Goal: Communication & Community: Answer question/provide support

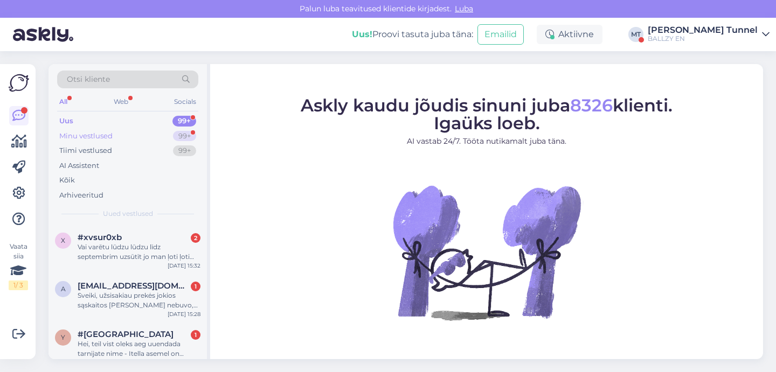
click at [125, 139] on div "Minu vestlused 99+" at bounding box center [127, 136] width 141 height 15
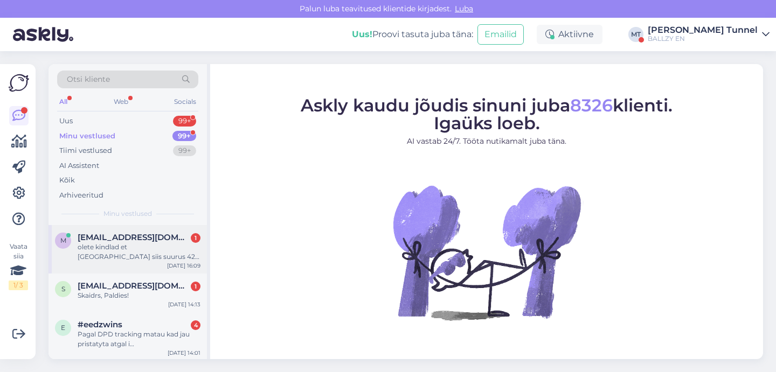
click at [150, 243] on div "olete kindlad et [GEOGRAPHIC_DATA] siis suurus 42,5 asics gel 1130 enam pole?" at bounding box center [139, 252] width 123 height 19
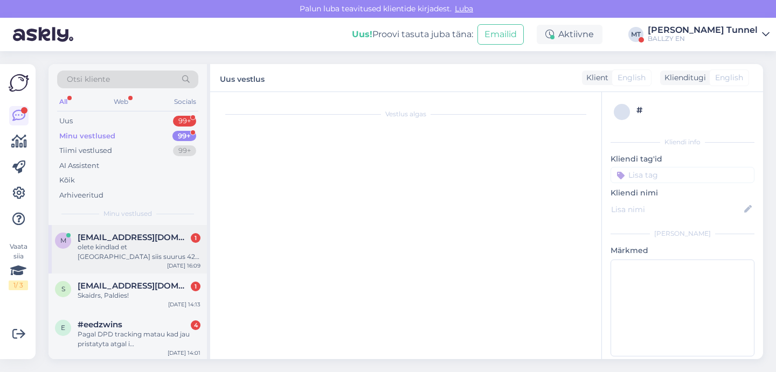
scroll to position [924, 0]
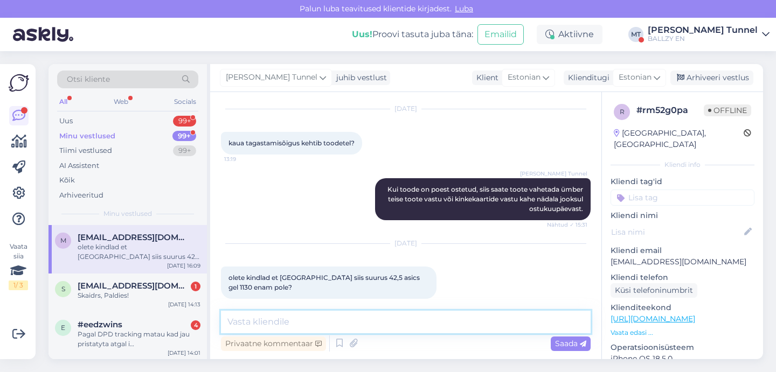
click at [344, 317] on textarea at bounding box center [406, 322] width 370 height 23
type textarea "T"
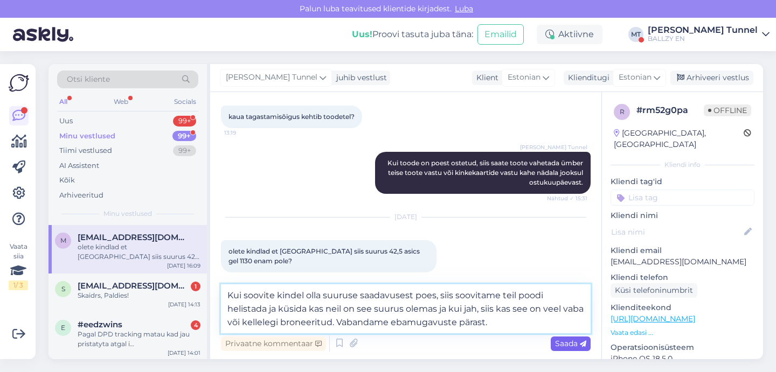
type textarea "Kui soovite kindel olla suuruse saadavusest poes, siis soovitame teil poodi hel…"
click at [571, 350] on div "Saada" at bounding box center [571, 344] width 40 height 15
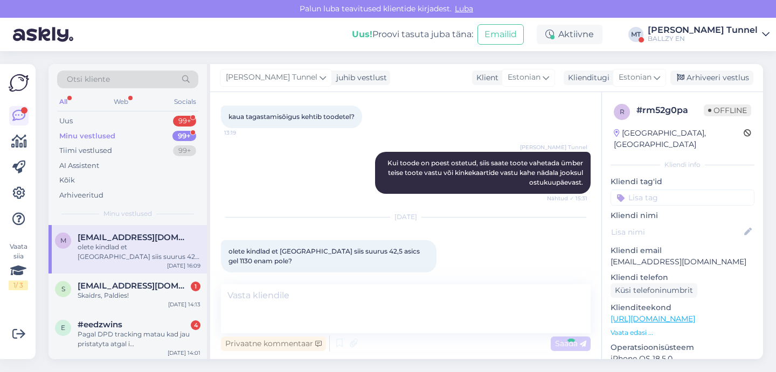
scroll to position [999, 0]
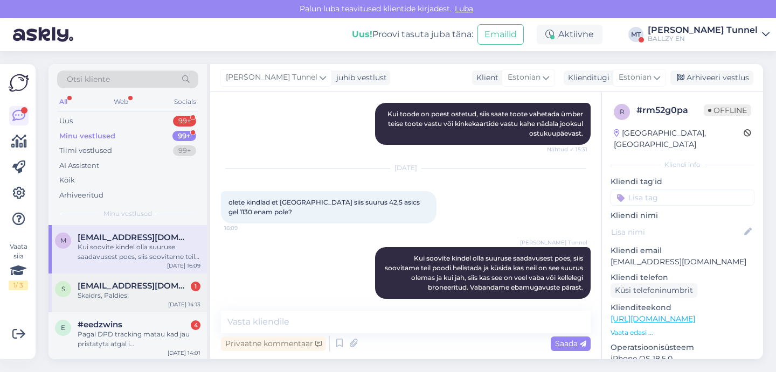
click at [142, 295] on div "Skaidrs, Paldies!" at bounding box center [139, 296] width 123 height 10
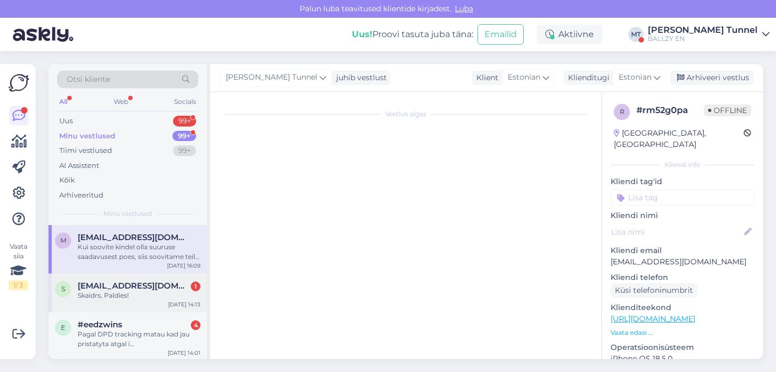
scroll to position [94, 0]
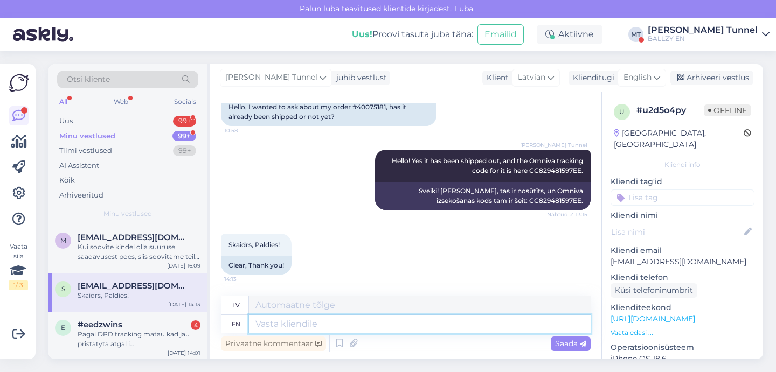
click at [296, 330] on textarea at bounding box center [420, 324] width 342 height 18
click at [146, 330] on div "Pagal DPD tracking matau kad jau pristatyta atgal i [GEOGRAPHIC_DATA]" at bounding box center [139, 339] width 123 height 19
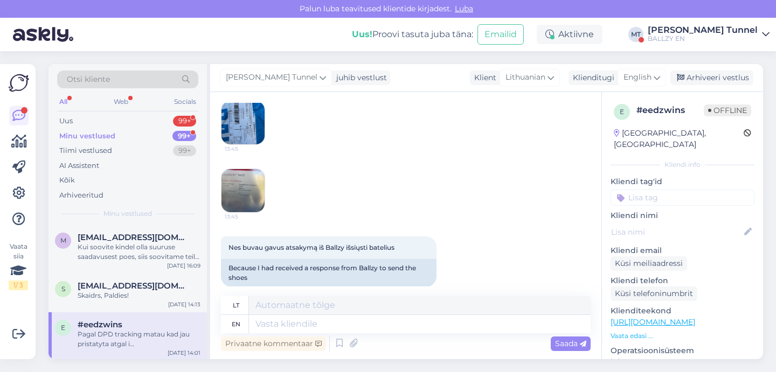
scroll to position [520, 0]
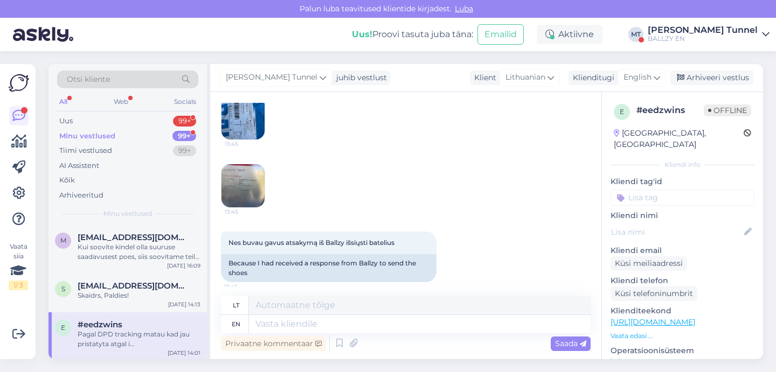
click at [251, 202] on img at bounding box center [243, 185] width 43 height 43
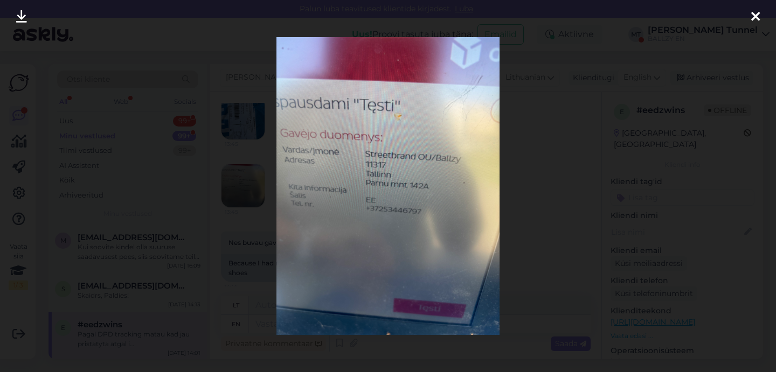
click at [572, 192] on div at bounding box center [388, 186] width 776 height 372
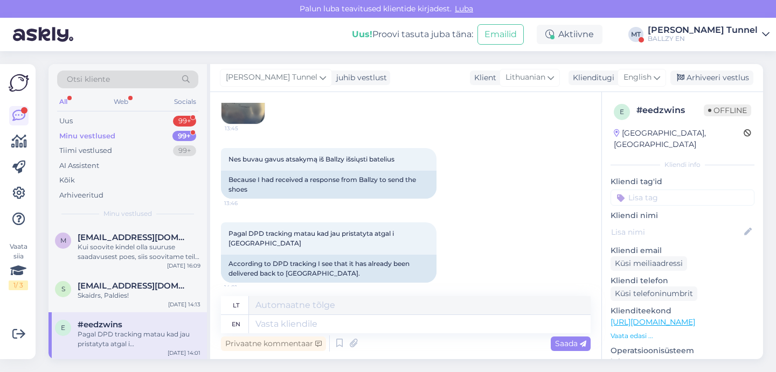
scroll to position [602, 0]
click at [365, 328] on textarea at bounding box center [420, 324] width 342 height 18
type textarea "Hello!"
type textarea "Sveiki!"
type textarea "Hello! As so"
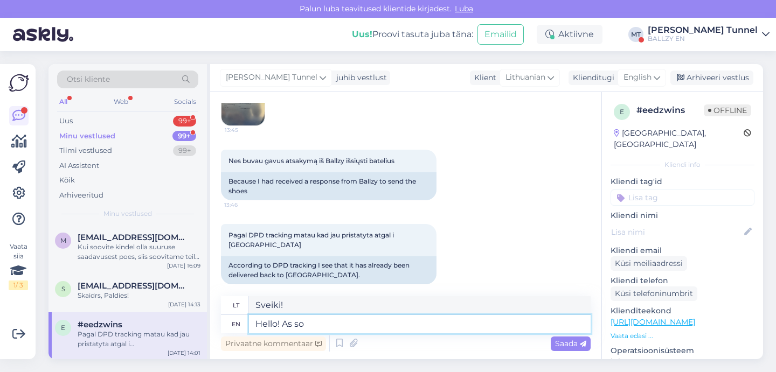
type textarea "Sveiki! Kaip"
type textarea "Hello! As soon a"
type textarea "Sveiki! Kai tik"
type textarea "Hello! As soon as we"
type textarea "Sveiki! Kai tik mes"
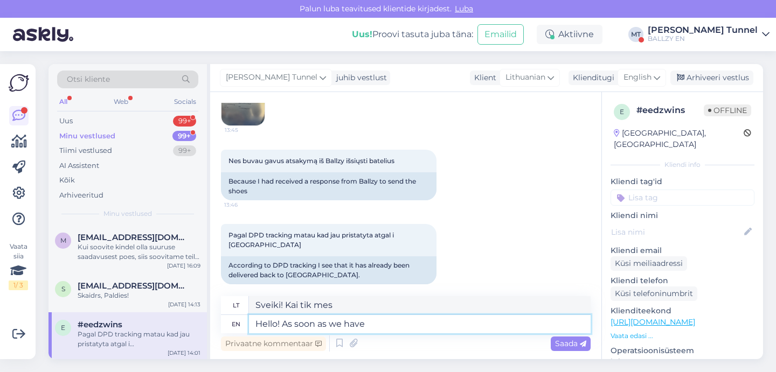
type textarea "Hello! As soon as we have r"
type textarea "Sveiki! Kai tik turėsime"
type textarea "Hello! As soon as we have received the"
type textarea "Sveiki! Kai tik gausime"
type textarea "Hello! As soon as we have received the package an"
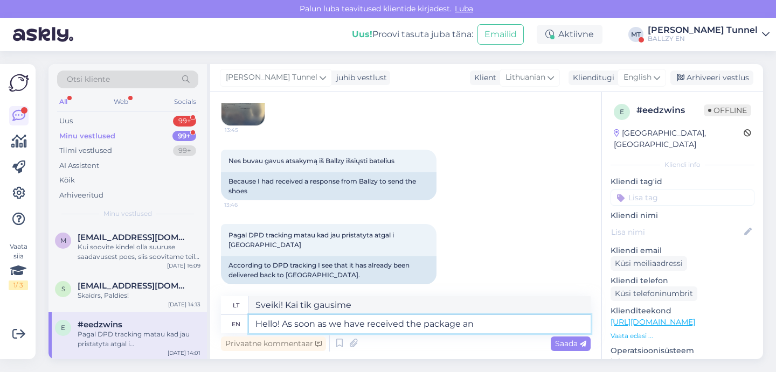
type textarea "Sveiki! Kai tik gausime siuntinį"
type textarea "Hello! As soon as we have received the package and i"
type textarea "Sveiki! Kai tik gausime siuntinį ir"
type textarea "Hello! As soon as we have received the package and inspected t"
type textarea "Sveiki! Kai tik gausime siuntinį ir jį patikrinsime"
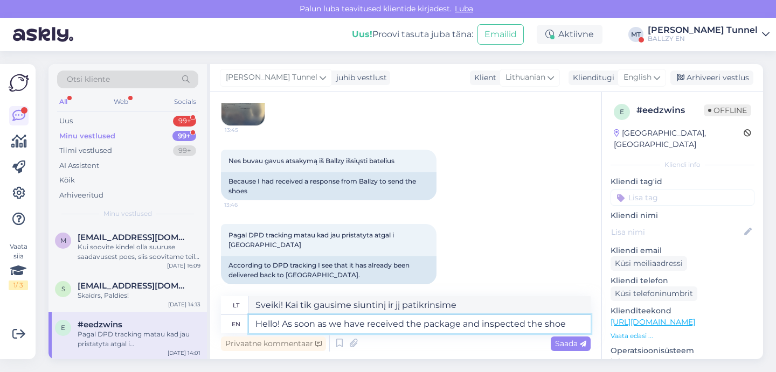
type textarea "Hello! As soon as we have received the package and inspected the shoe w"
type textarea "Sveiki! Kai tik gausime siuntinį ir apžiūrėsime batus"
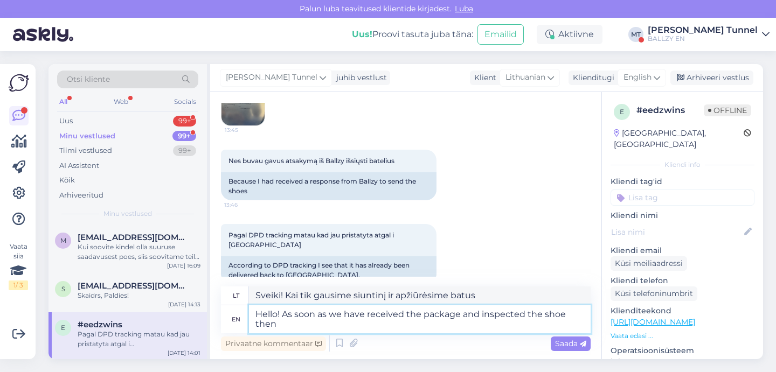
type textarea "Hello! As soon as we have received the package and inspected the shoe then w"
type textarea "Sveiki! Kai tik gausime siuntinį ir apžiūrėsime batą,"
type textarea "Hello! As soon as we have received the package and inspected the shoe then we wi"
type textarea "Sveiki! Kai tik gausime siuntinį ir apžiūrėsime batus, mes..."
type textarea "Hello! As soon as we have received the package and inspected the shoe then we w…"
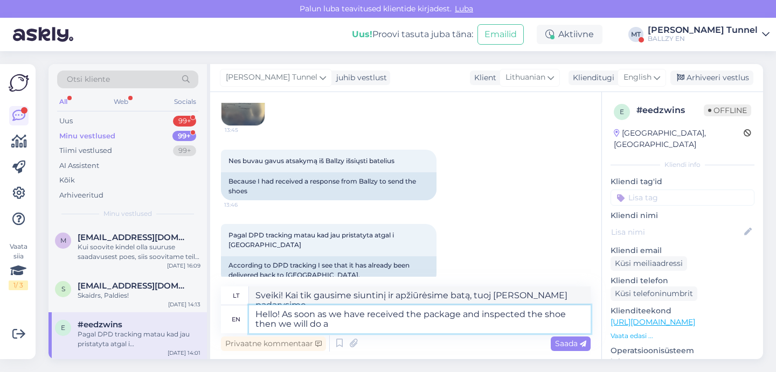
type textarea "Sveiki! Kai tik gausime siuntinį ir apžiūrėsime batą, atliksime patikrinimą."
type textarea "Hello! As soon as we have received the package and inspected the shoe then we w…"
type textarea "Sveiki! Kai tik gausime siuntinį ir patikrinsime batus, grąžinsime pinigus."
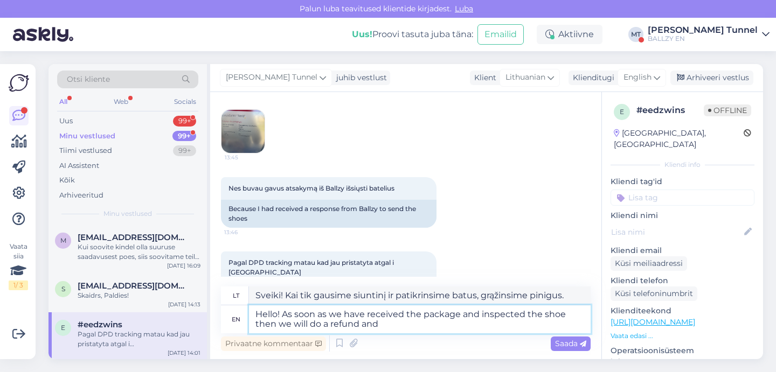
scroll to position [582, 0]
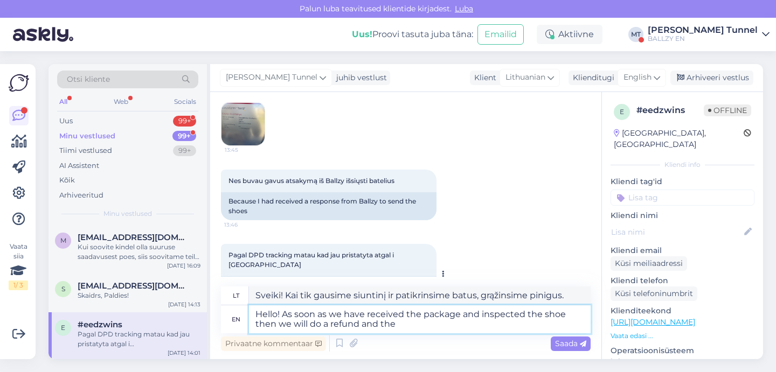
type textarea "Hello! As soon as we have received the package and inspected the shoe then we w…"
type textarea "Sveiki! Kai tik gausime siuntinį ir apžiūrėsime batus, grąžinsime pinigus."
type textarea "Hello! As soon as we have received the package and inspected the shoe then we w…"
type textarea "Sveiki! Kai tik gausime siuntinį ir apžiūrėsime batus, grąžinsime pinigus ir at…"
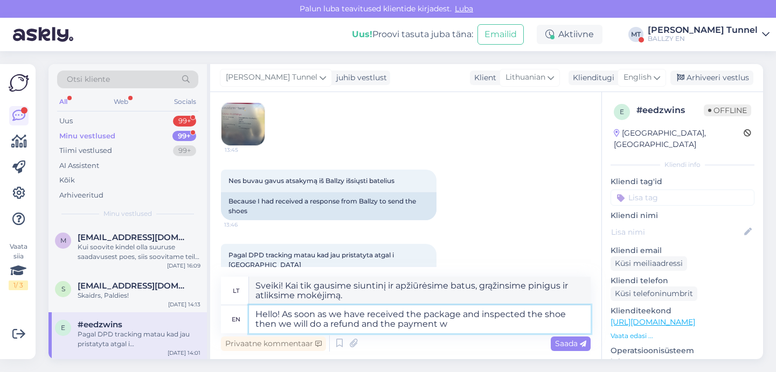
type textarea "Hello! As soon as we have received the package and inspected the shoe then we w…"
type textarea "Sveiki! Kai tik gausime siuntinį ir apžiūrėsime batus, grąžinsime pinigus ir at…"
type textarea "Hello! As soon as we have received the package and inspected the shoe then we w…"
type textarea "Sveiki! Kai tik gausime siuntinį ir apžiūrėsime batus, grąžinsime pinigus."
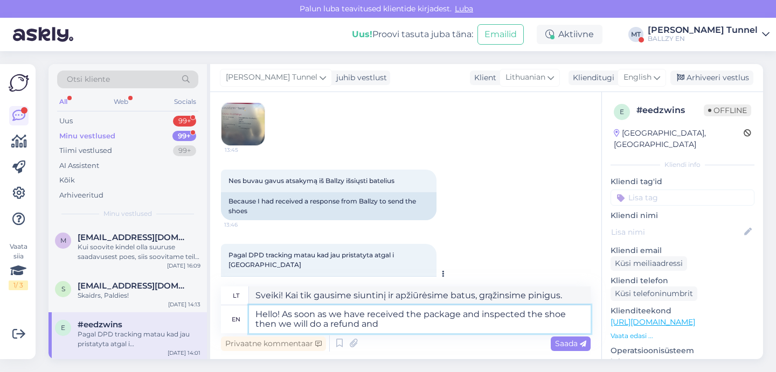
type textarea "Hello! As soon as we have received the package and inspected the shoe then we w…"
type textarea "Sveiki! Kai tik gausime siuntinį ir patikrinsime batus, grąžinsime pinigus."
type textarea "Hello! As soon as we have received the package and inspected the shoe then we w…"
type textarea "Sveiki! Kai tik gausime siuntinį ir patikrinsime batus, grąžinsime pinigus, kur…"
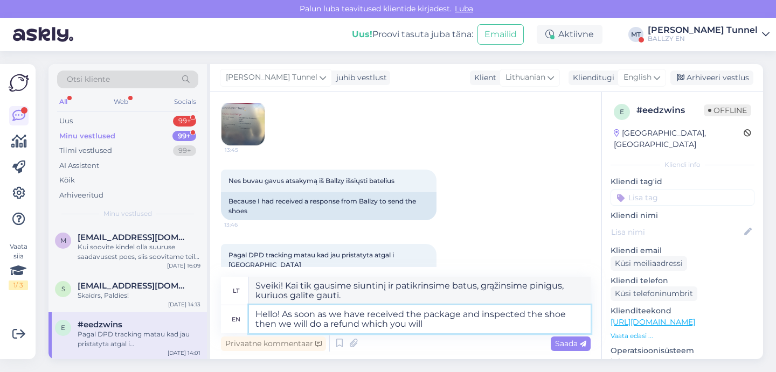
type textarea "Hello! As soon as we have received the package and inspected the shoe then we w…"
type textarea "Sveiki! Kai tik gausime siuntinį ir patikrinsime batus, grąžinsime pinigus, kur…"
type textarea "Hello! As soon as we have received the package and inspected the shoe then we w…"
type textarea "Sveiki! Kai tik gausime siuntinį ir patikrinsime batus, grąžinsime pinigus, kur…"
type textarea "Hello! As soon as we have received the package and inspected the shoe then we w…"
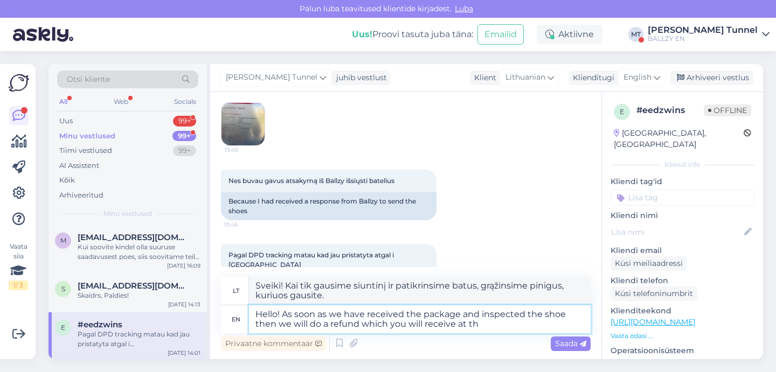
type textarea "Sveiki! Kai tik gausime siuntinį ir patikrinsime batus, grąžinsime pinigus, kur…"
type textarea "Hello! As soon as we have received the package and inspected the shoe then we w…"
type textarea "Sveiki! Kai tik gausime siuntinį ir patikrinsime batus, grąžinsime pinigus, kur…"
click at [458, 324] on textarea "Hello! As soon as we have received the package and inspected the shoe then we w…" at bounding box center [420, 320] width 342 height 28
type textarea "Hello! As soon as we have received the package and inspected the shoe then we w…"
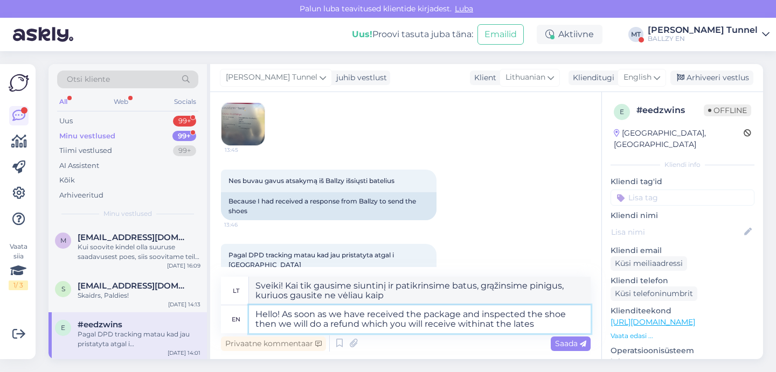
type textarea "Sveiki! Kai tik gausime siuntinį ir patikrinsime batus, grąžinsime pinigus, kur…"
type textarea "Hello! As soon as we have received the package and inspected the shoe then we w…"
type textarea "Sveiki! Kai tik gausime siuntinį ir patikrinsime batus, grąžinsime pinigus, kur…"
type textarea "Hello! As soon as we have received the package and inspected the shoe then we w…"
type textarea "Sveiki! Kai tik gausime siuntinį ir patikrinsime batus, grąžinsime pinigus, kur…"
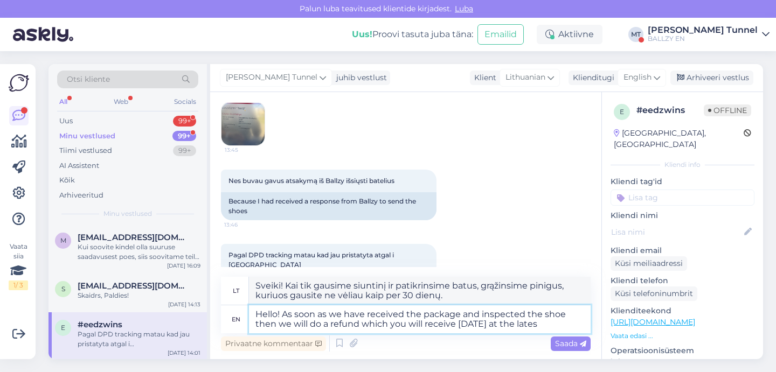
click at [359, 327] on textarea "Hello! As soon as we have received the package and inspected the shoe then we w…" at bounding box center [420, 320] width 342 height 28
click at [581, 322] on textarea "Hello! As soon as we have received the package and inspected the shoe then we w…" at bounding box center [420, 320] width 342 height 28
type textarea "Hello! As soon as we have received the package and inspected the shoe then we w…"
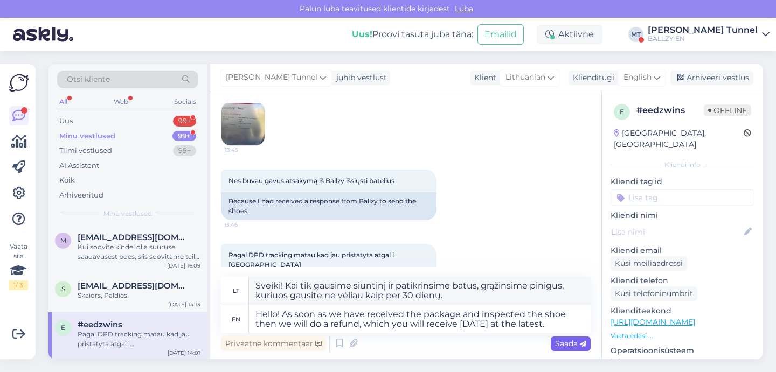
click at [584, 344] on icon at bounding box center [583, 344] width 6 height 6
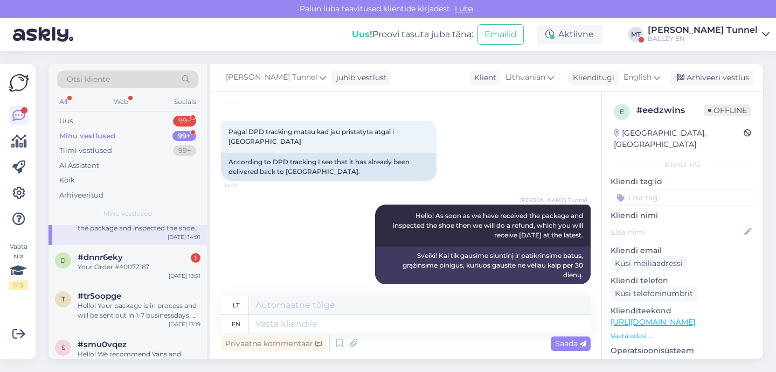
scroll to position [124, 0]
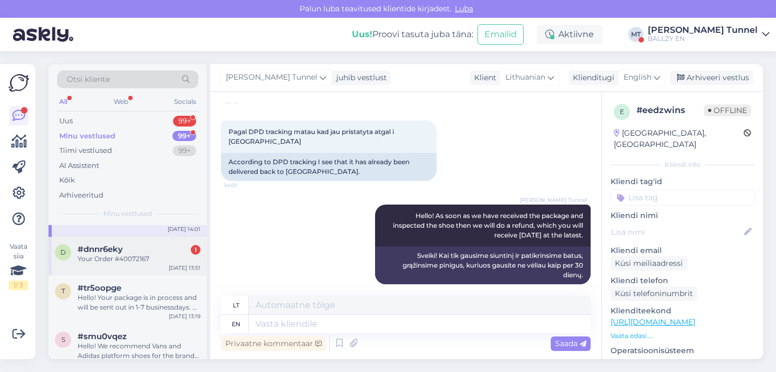
click at [164, 257] on div "Your Order #40072167" at bounding box center [139, 259] width 123 height 10
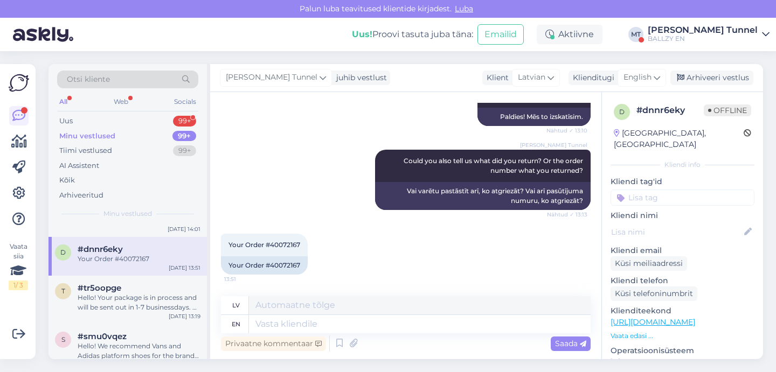
scroll to position [867, 0]
click at [287, 265] on div "Your Order #40072167" at bounding box center [264, 266] width 87 height 18
copy div "40072167"
click at [350, 327] on textarea at bounding box center [420, 324] width 342 height 18
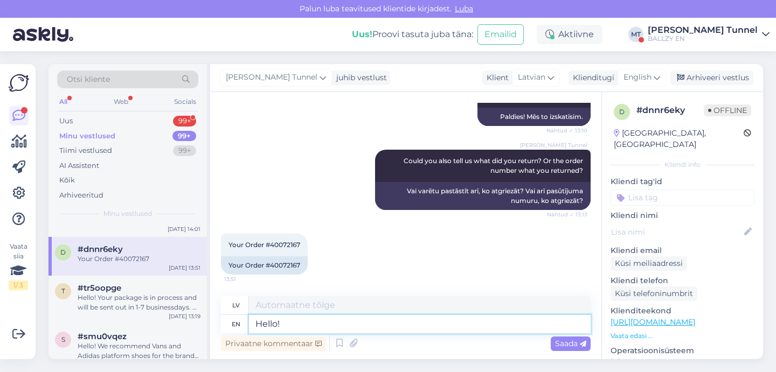
type textarea "Hello!"
type textarea "Sveiki!"
type textarea "Hello! We"
type textarea "Sveiki! Mēs"
type textarea "Hello! We review"
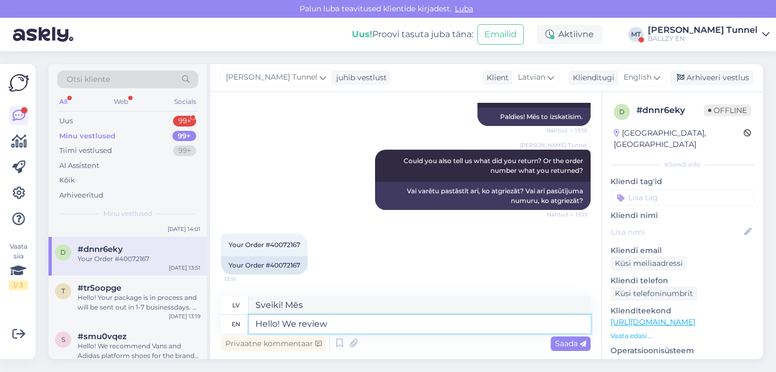
type textarea "Sveiki! Mēs pārskatām"
type textarea "Hello! We reviewed"
type textarea "Sveiki! Mēs pārskatījām"
type textarea "Hello! We reviewed your re"
type textarea "Sveiki! Mēs pārskatījām jūsu"
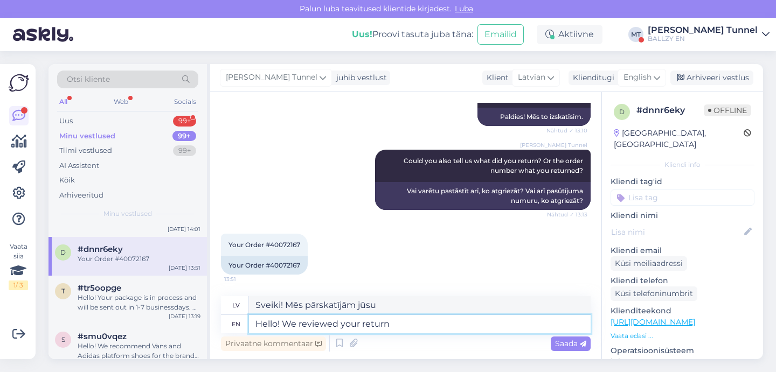
type textarea "Hello! We reviewed your return a"
type textarea "Sveiki! Mēs pārskatījām jūsu atgriešanas pieprasījumu."
type textarea "Hello! We reviewed your return and"
type textarea "Sveiki! Mēs pārskatījām jūsu deklarāciju un"
type textarea "Hello! We reviewed your return and the problem i"
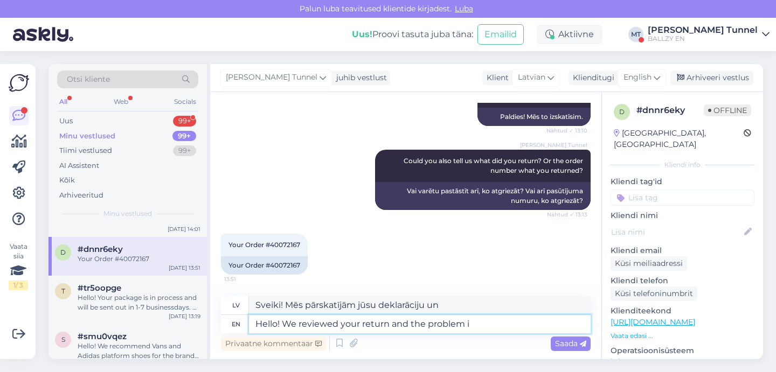
type textarea "Sveiki! Mēs izskatījām jūsu atgriešanu un problēmu."
type textarea "Hello! We reviewed your return and the problem is t"
type textarea "Sveiki! Mēs pārskatījām jūsu atgriešanu, un problēma ir [PERSON_NAME]:"
type textarea "Hello! We reviewed your return and the problem is that th"
type textarea "Sveiki! Mēs pārskatījām jūsu atgriešanu, un problēma ir tāda, ka"
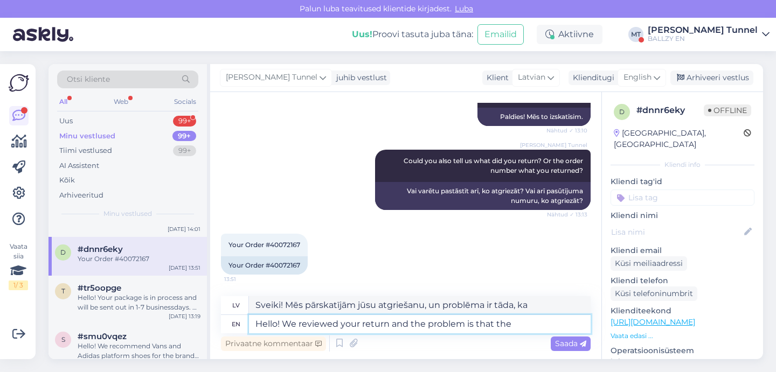
type textarea "Hello! We reviewed your return and the problem is that the"
type textarea "Sveiki! Mēs pārskatījām jūsu atgriešanas pieprasījumu, un problēma ir tāda, ka"
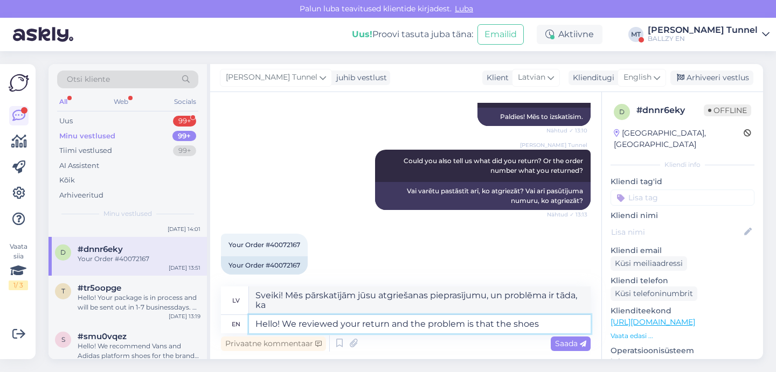
type textarea "Hello! We reviewed your return and the problem is that the shoes"
type textarea "Sveiki! Mēs izskatījām jūsu atgriezto apavus, un problēma ir tā, ka tie ir..."
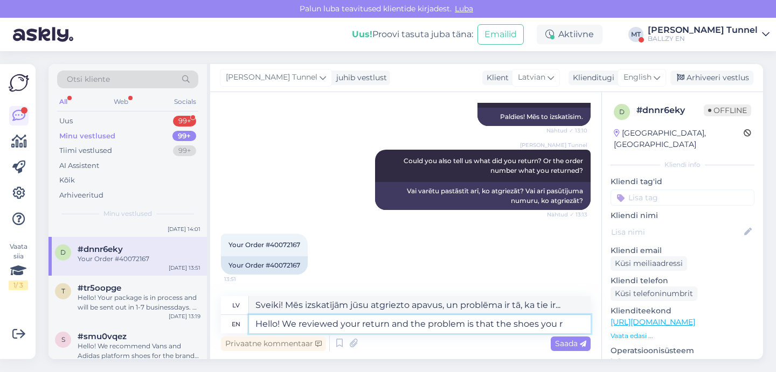
type textarea "Hello! We reviewed your return and the problem is that the shoes you re"
type textarea "Sveiki! Mēs izskatījām jūsu atgriezto apavus, un problēma ir tā, ka tie ir jūsu…"
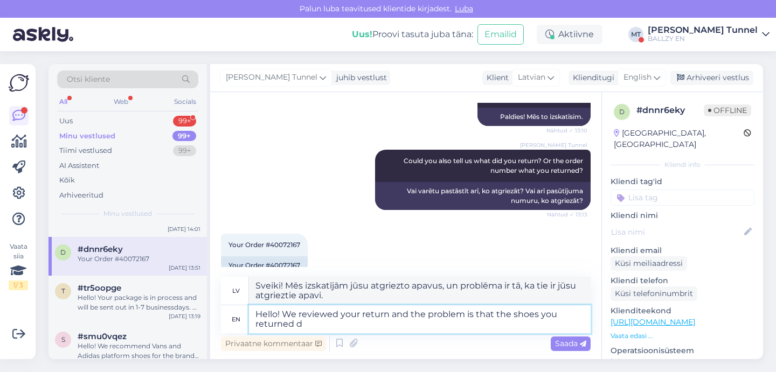
type textarea "Hello! We reviewed your return and the problem is that the shoes you returned do"
type textarea "Sveiki! Mēs izskatījām jūsu atgriezto apavus, un problēma ir tā, [PERSON_NAME] …"
type textarea "Hello! We reviewed your return and the problem is that the shoes you returned d…"
type textarea "Sveiki! Mēs izskatījām jūsu atgriezto apavu detaļas, un problēma ir tā, [PERSON…"
type textarea "Hello! We reviewed your return and the problem is that the shoes you returned d…"
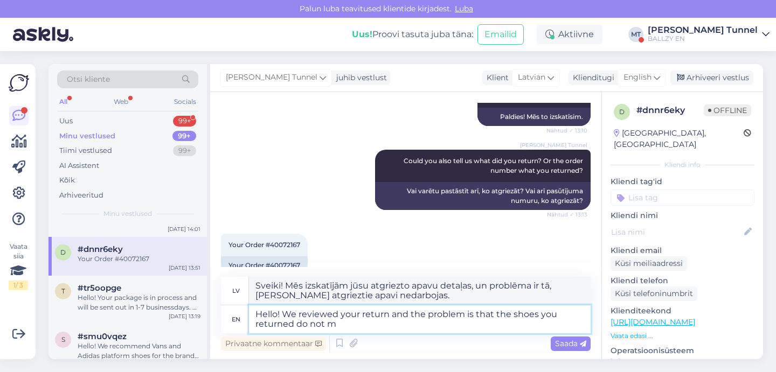
type textarea "Sveiki! Mēs izskatījām jūsu atgriezto apavu kvalitāti, un problēma ir tā, ka at…"
type textarea "Hello! We reviewed your return and the problem is that the shoes you returned d…"
type textarea "Sveiki! Mēs izskatījām jūsu atgriezto preci, un problēma ir tā, ka atgrieztie a…"
type textarea "Hello! We reviewed your return and the problem is that the shoes you returned d…"
type textarea "Sveiki! Mēs izskatījām jūsu atgriezto preci, un problēma ir tā, ka atgrieztie a…"
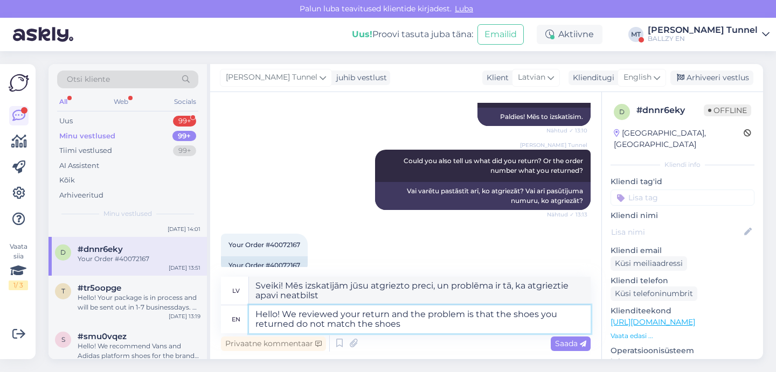
type textarea "Hello! We reviewed your return and the problem is that the shoes you returned d…"
type textarea "Sveiki! Mēs izskatījām jūsu atgriezto preci, un problēma ir tā, ka atgrieztās k…"
type textarea "Hello! We reviewed your return and the problem is that the shoes you returned d…"
type textarea "Sveiki! Mēs pārskatījām jūsu atgriezto preci, un problēma ir tā, ka atgrieztās …"
type textarea "Hello! We reviewed your return and the problem is that the shoes you returned d…"
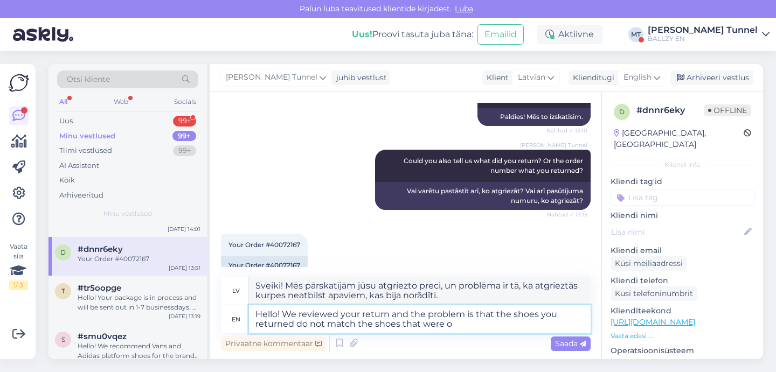
type textarea "Sveiki! Mēs pārskatījām jūsu atgriezto preci, un problēma ir tā, ka atgrieztās …"
type textarea "Hello! We reviewed your return and the problem is that the shoes you returned d…"
type textarea "Sveiki! Mēs pārskatījām jūsu atgriezto preci, un problēma ir tā, ka atgrieztās …"
type textarea "Hello! We reviewed your return and the problem is that the shoes you returned d…"
type textarea "Sveiki! Mēs pārskatījām jūsu atgriezto preci, un problēma ir tā, ka atgrieztās …"
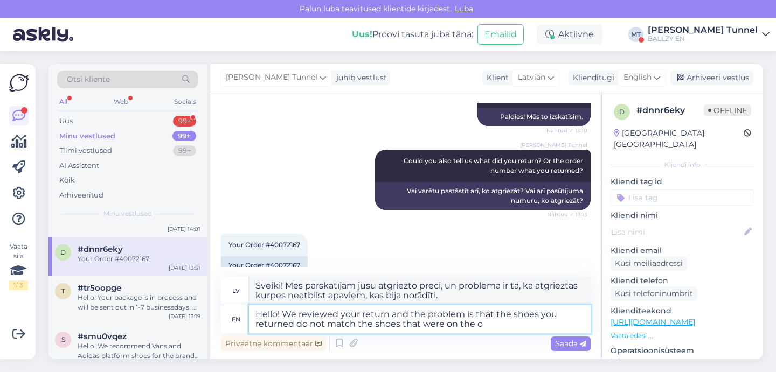
type textarea "Hello! We reviewed your return and the problem is that the shoes you returned d…"
type textarea "Sveiki! Mēs pārskatījām jūsu atgriezto preci, un problēma ir tā, ka atgrieztās …"
type textarea "Hello! We reviewed your return and the problem is that the shoes you returned d…"
type textarea "Sveiki! Mēs pārskatījām jūsu atgriezto preci, un problēma ir tā, ka atgrieztie …"
type textarea "Hello! We reviewed your return and the problem is that the shoes you returned d…"
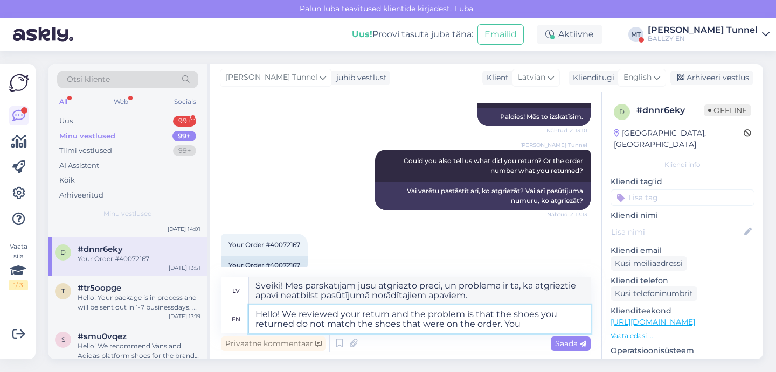
type textarea "Sveiki! Mēs pārskatījām jūsu atgriezto preci, un problēma ir tā, ka atgrieztie …"
type textarea "Hello! We reviewed your return and the problem is that the shoes you returned d…"
type textarea "Sveiki! Mēs izskatījām jūsu atgriezto preci, un problēma ir tā, ka atgrieztās k…"
type textarea "Hello! We reviewed your return and the problem is that the shoes you returned d…"
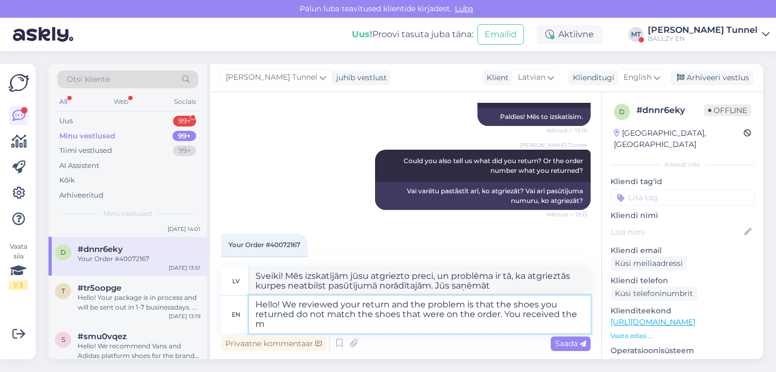
type textarea "Sveiki! Mēs pārskatījām jūsu atgriezto preci, un problēma ir tā, ka atgrieztās …"
type textarea "Hello! We reviewed your return and the problem is that the shoes you returned d…"
type textarea "Sveiki! Mēs izskatījām jūsu atgriezto preci, un problēma ir tā, ka atgrieztie a…"
type textarea "Hello! We reviewed your return and the problem is that the shoes you returned d…"
type textarea "Sveiki! Mēs izskatījām jūsu atgriezto preci, un problēma ir tā, ka atgrieztās k…"
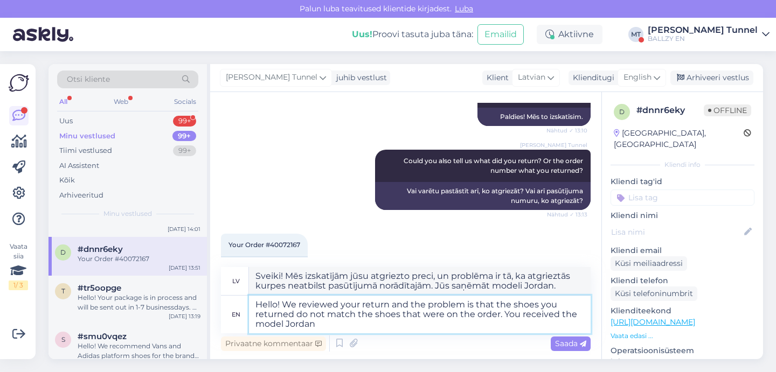
click at [303, 322] on textarea "Hello! We reviewed your return and the problem is that the shoes you returned d…" at bounding box center [420, 315] width 342 height 38
paste textarea "AIR JORDAN 4 RETRO"
type textarea "Hello! We reviewed your return and the problem is that the shoes you returned d…"
type textarea "Sveiki! Mēs izskatījām jūsu atgriezto preci, un problēma ir tā, ka atgrieztās k…"
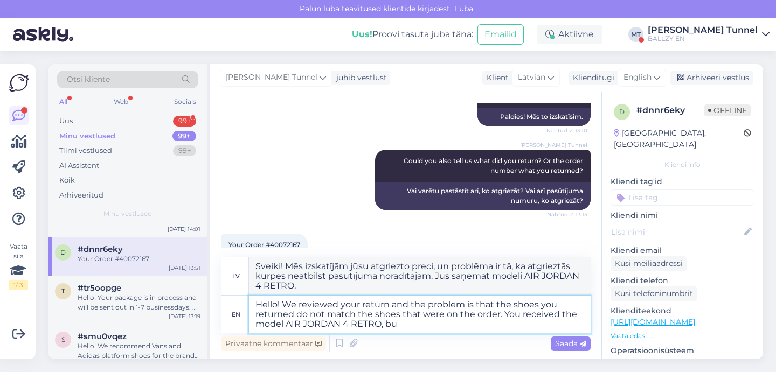
type textarea "Hello! We reviewed your return and the problem is that the shoes you returned d…"
type textarea "Sveiki! Mēs izskatījām jūsu atgriezto preci, un problēma ir tā, ka atgrieztie a…"
type textarea "Hello! We reviewed your return and the problem is that the shoes you returned d…"
type textarea "Sveiki! Mēs izskatījām jūsu atgriezto preci, un problēma ir tā, ka atgrieztās k…"
type textarea "Hello! We reviewed your return and the problem is that the shoes you returned d…"
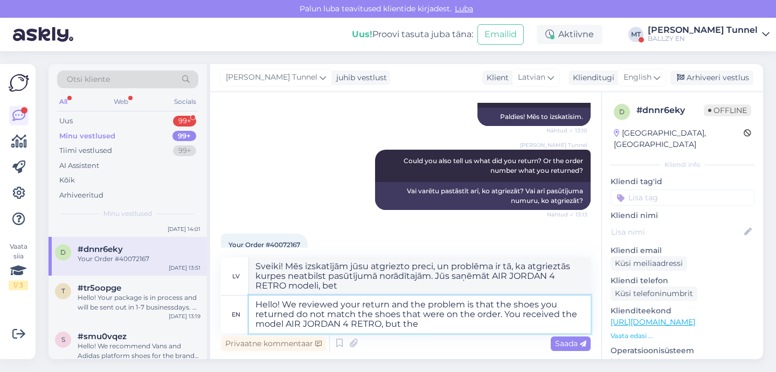
type textarea "Sveiki! Mēs izskatījām jūsu atgriezto preci, un problēma ir tā, ka atgrieztās k…"
type textarea "Hello! We reviewed your return and the problem is that the shoes you returned d…"
type textarea "Sveiki! Mēs izskatījām jūsu atgriezto preci, un problēma ir tā, ka atgrieztās k…"
type textarea "Hello! We reviewed your return and the problem is that the shoes you returned d…"
type textarea "Sveiki! Mēs izskatījām jūsu atgriezto preci, un problēma ir tā, ka atgrieztās k…"
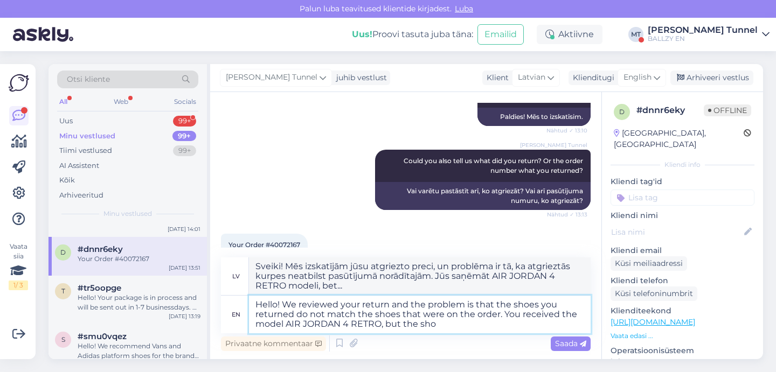
type textarea "Hello! We reviewed your return and the problem is that the shoes you returned d…"
type textarea "Sveiki! Mēs izskatījām jūsu atgriezto preci, un problēma ir tā, ka atgrieztie a…"
type textarea "Hello! We reviewed your return and the problem is that the shoes you returned d…"
type textarea "Sveiki! Mēs izskatījām jūsu atgriezto preci, un problēma ir tā, ka atgrieztās k…"
type textarea "Hello! We reviewed your return and the problem is that the shoes you returned d…"
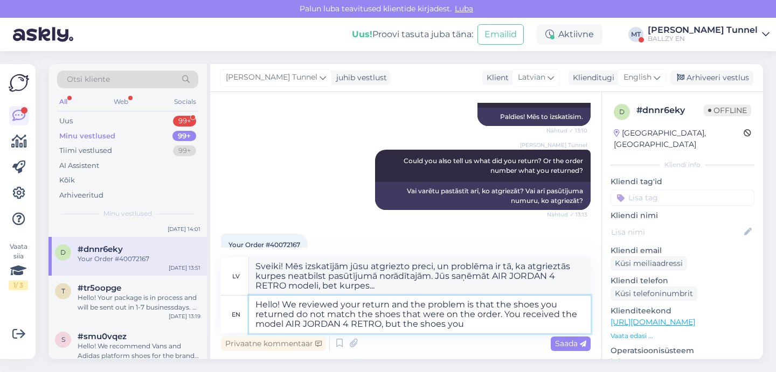
type textarea "Sveiki! Mēs izskatījām jūsu atgriezto preci, un problēma ir tā, ka atgrieztie a…"
type textarea "Hello! We reviewed your return and the problem is that the shoes you returned d…"
type textarea "Sveiki! Mēs izskatījām jūsu atgriezto preci, un problēma ir tā, ka atgrieztie a…"
type textarea "Hello! We reviewed your return and the problem is that the shoes you returned d…"
type textarea "Sveiki! Mēs izskatījām jūsu atgriezto preci, un problēma ir tā, ka atgrieztās k…"
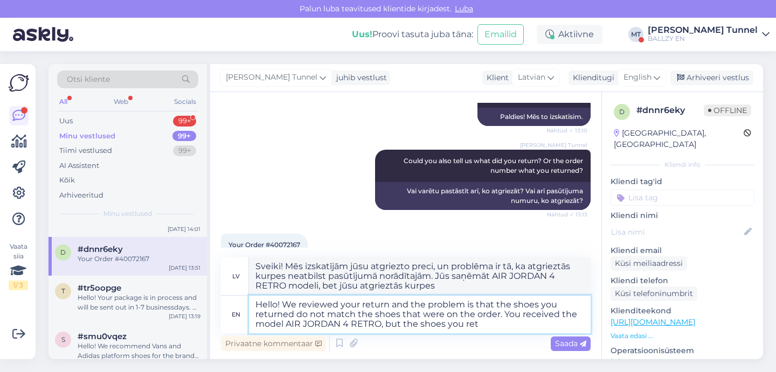
type textarea "Hello! We reviewed your return and the problem is that the shoes you returned d…"
type textarea "Sveiki! Mēs izskatījām jūsu atgriezto preci, un problēma ir tā, [PERSON_NAME] a…"
type textarea "Hello! We reviewed your return and the problem is that the shoes you returned d…"
type textarea "Sveiki! Mēs izskatījām jūsu atgriezto preci, un problēma ir tā, ka atgrieztās k…"
type textarea "Hello! We reviewed your return and the problem is that the shoes you returned d…"
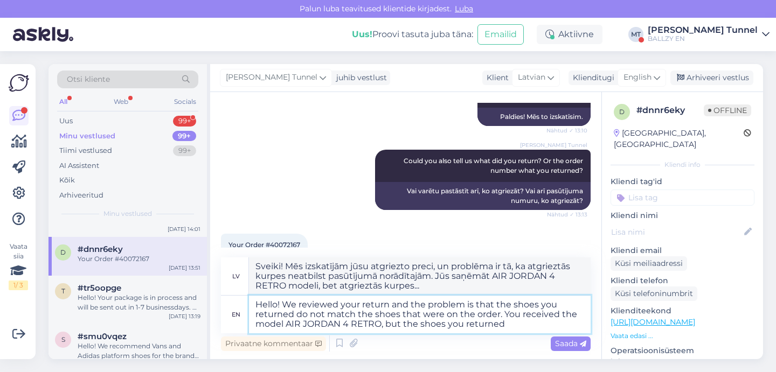
type textarea "Sveiki! Mēs izskatījām jūsu atgriezto preci, un problēma ir tā, [PERSON_NAME] a…"
type textarea "Hello! We reviewed your return and the problem is that the shoes you returned d…"
type textarea "Sveiki! Mēs izskatījām jūsu atgriezto preci, un problēma ir tā, [PERSON_NAME] a…"
type textarea "Hello! We reviewed your return and the problem is that the shoes you returned d…"
type textarea "Sveiki! Mēs izskatījām jūsu atgriezto preci, un problēma ir tā, [PERSON_NAME] a…"
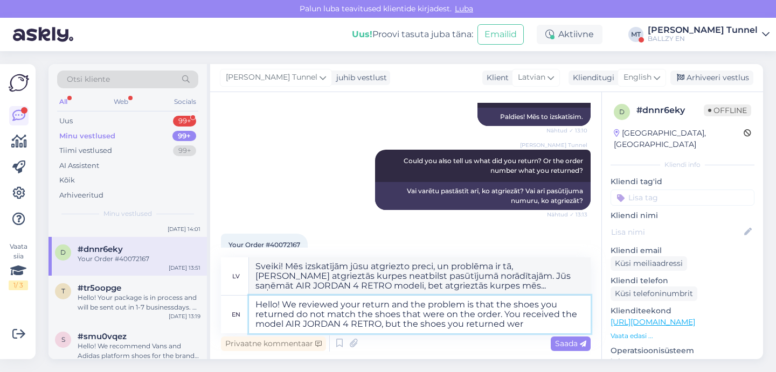
type textarea "Hello! We reviewed your return and the problem is that the shoes you returned d…"
type textarea "Sveiki! Mēs izskatījām jūsu atgriezto preci, un problēma ir tā, [PERSON_NAME] a…"
type textarea "Hello! We reviewed your return and the problem is that the shoes you returned d…"
type textarea "Sveiki! Mēs izskatījām jūsu atgriezto preci, un problēma ir tā, ka atgrieztās k…"
type textarea "Hello! We reviewed your return and the problem is that the shoes you returned d…"
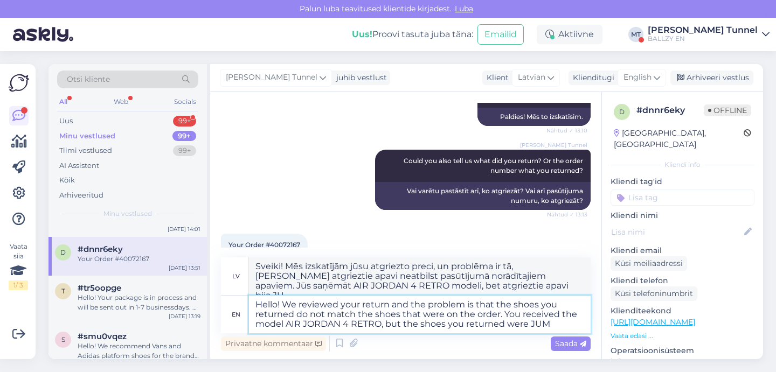
type textarea "Sveiki! Mēs izskatījām jūsu atgriezto preci, un problēma ir tā, [PERSON_NAME] a…"
type textarea "Hello! We reviewed your return and the problem is that the shoes you returned d…"
type textarea "Sveiki! Mēs izskatījām jūsu atgriezto preci, un problēma ir tā, [PERSON_NAME] a…"
type textarea "Hello! We reviewed your return and the problem is that the shoes you returned d…"
type textarea "Sveiki! Mēs izskatījām jūsu atgriezto preci, un problēma ir tā, [PERSON_NAME] a…"
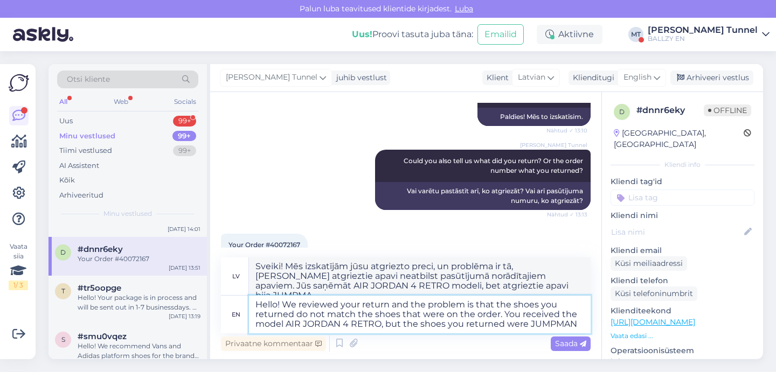
type textarea "Hello! We reviewed your return and the problem is that the shoes you returned d…"
type textarea "Sveiki! Mēs izskatījām jūsu atgriezto preci, un problēma ir tā, ka atgrieztās a…"
type textarea "Hello! We reviewed your return and the problem is that the shoes you returned d…"
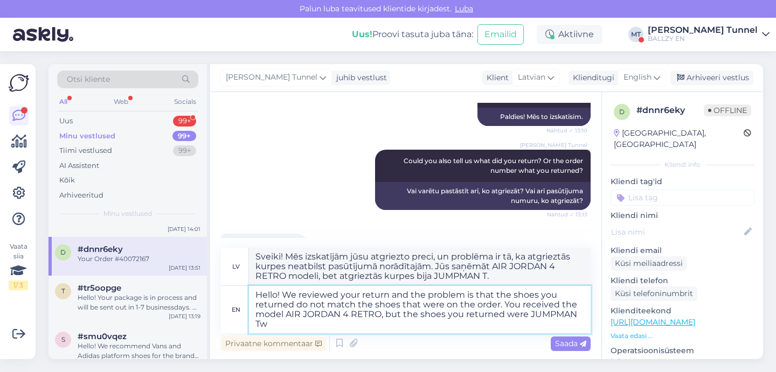
type textarea "Sveiki! Mēs izskatījām jūsu atgriezto preci, un problēma ir tā, [PERSON_NAME] a…"
type textarea "Hello! We reviewed your return and the problem is that the shoes you returned d…"
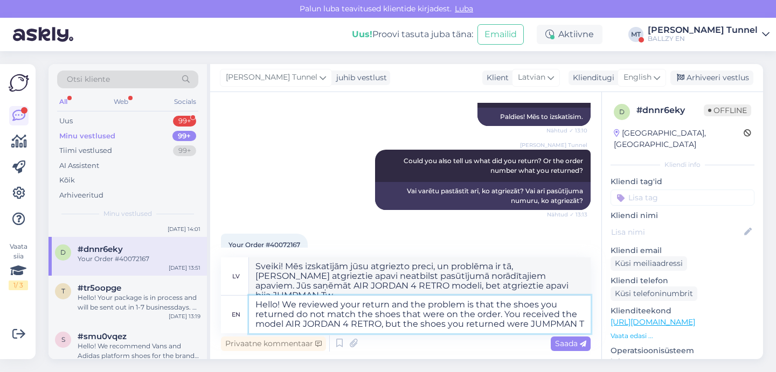
type textarea "Sveiki! Mēs izskatījām jūsu atgriezto preci, un problēma ir tā, ka atgrieztās k…"
type textarea "Hello! We reviewed your return and the problem is that the shoes you returned d…"
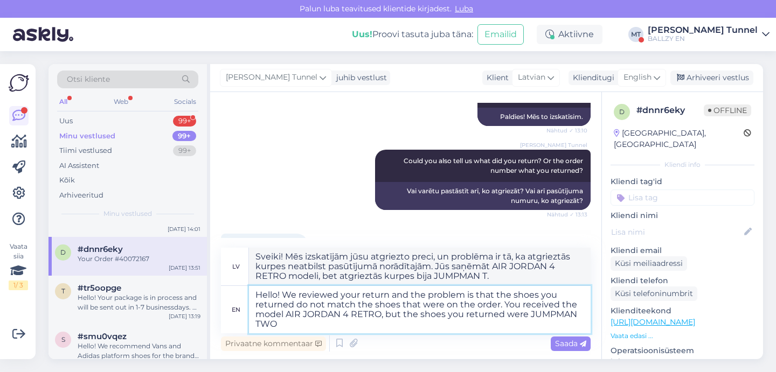
type textarea "Sveiki! Mēs izskatījām jūsu atgriezto preci, un problēma ir tā, ka atgrieztie a…"
type textarea "Hello! We reviewed your return and the problem is that the shoes you returned d…"
type textarea "Sveiki! Mēs izskatījām jūsu atgriezto preci, un problēma ir tā, ka atgrieztie a…"
type textarea "Hello! We reviewed your return and the problem is that the shoes you returned d…"
type textarea "Sveiki! Mēs izskatījām jūsu atgriezto preci, un problēma ir tā, ka atgrieztie a…"
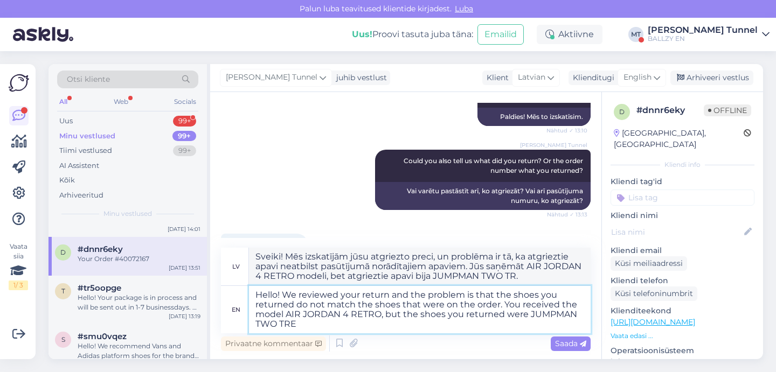
type textarea "Hello! We reviewed your return and the problem is that the shoes you returned d…"
type textarea "Sveiki! Mēs izskatījām jūsu atgriezto preci, un problēma ir tā, [PERSON_NAME] a…"
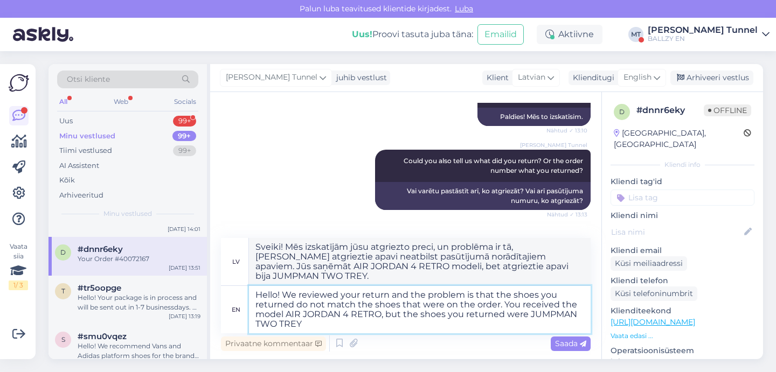
type textarea "Hello! We reviewed your return and the problem is that the shoes you returned d…"
type textarea "Sveiki! Mēs izskatījām jūsu atgriezto preci, un problēma ir tā, ka atgrieztās a…"
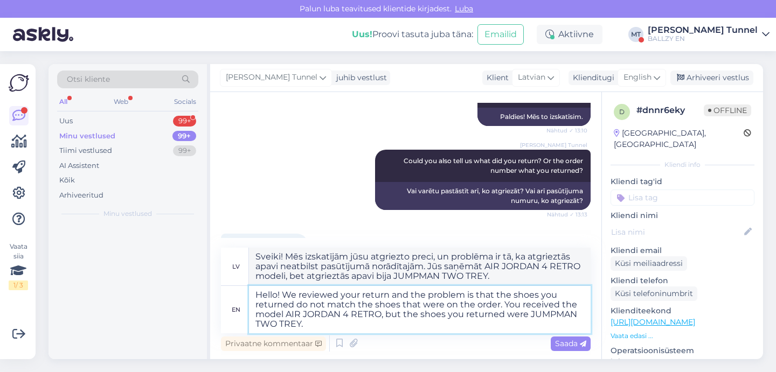
scroll to position [0, 0]
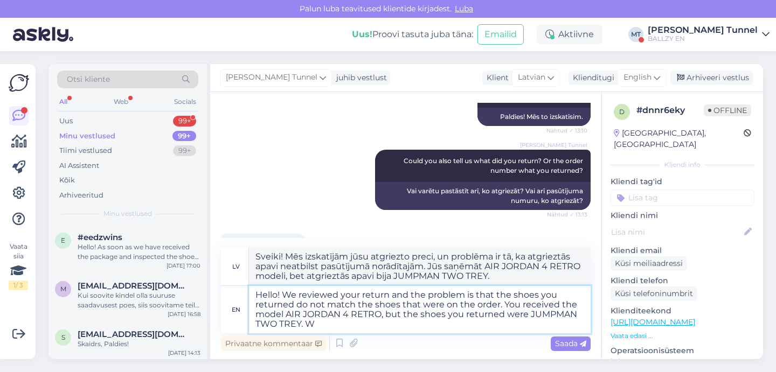
type textarea "Hello! We reviewed your return and the problem is that the shoes you returned d…"
type textarea "Sveiki! Mēs izskatījām jūsu atgriezto preci, un problēma ir tā, [PERSON_NAME] a…"
type textarea "Hello! We reviewed your return and the problem is that the shoes you returned d…"
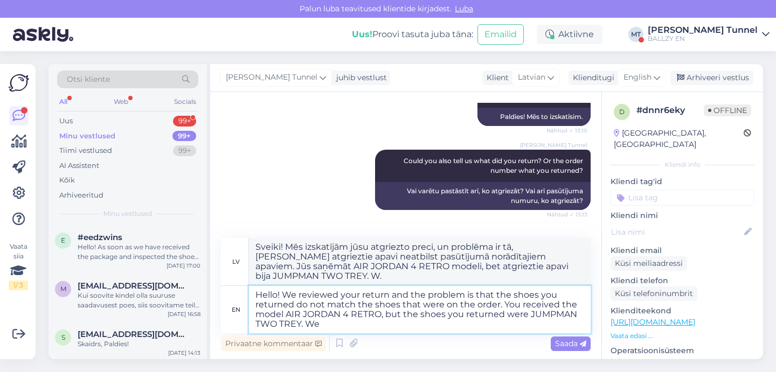
type textarea "Sveiki! Mēs izskatījām jūsu atgriezto preci, un problēma ir tā, ka atgrieztās k…"
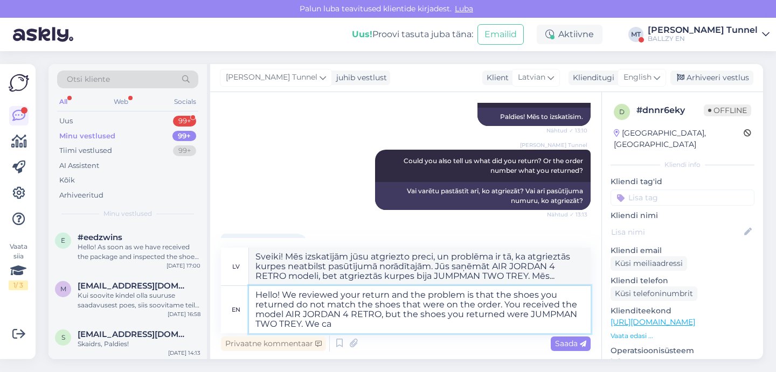
type textarea "Hello! We reviewed your return and the problem is that the shoes you returned d…"
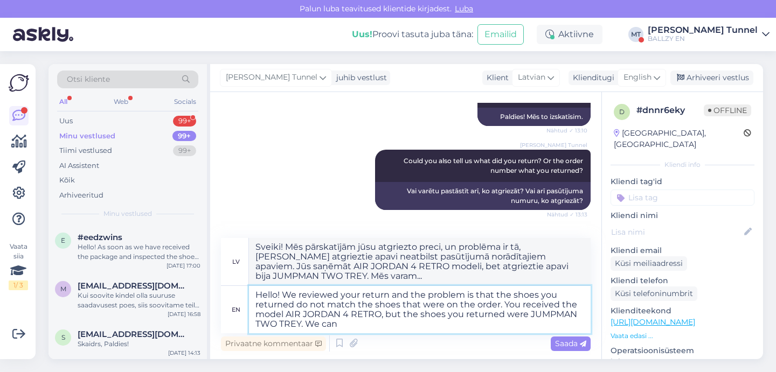
type textarea "Sveiki! Mēs izskatījām jūsu atgriezto preci, un problēma ir tā, ka atgrieztie a…"
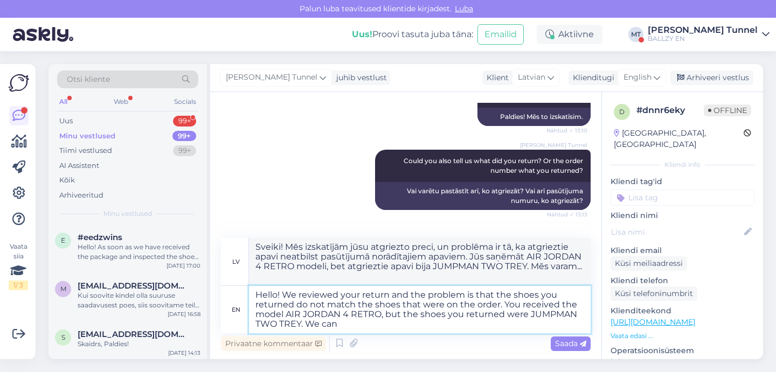
type textarea "Hello! We reviewed your return and the problem is that the shoes you returned d…"
type textarea "Sveiki! Mēs izskatījām jūsu atgriezto preci, un problēma ir tā, ka atgrieztās k…"
type textarea "Hello! We reviewed your return and the problem is that the shoes you returned d…"
type textarea "Sveiki! Mēs pārskatījām jūsu atgriezto preci, un problēma ir tā, [PERSON_NAME] …"
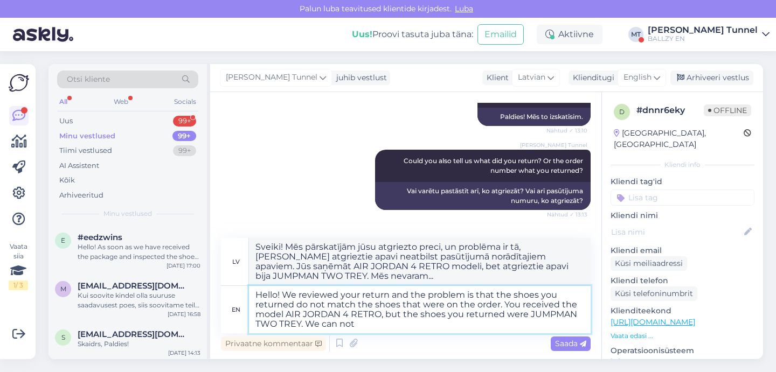
type textarea "Hello! We reviewed your return and the problem is that the shoes you returned d…"
type textarea "Sveiki! Mēs pārskatījām jūsu atgriezto preci, un problēma ir tā, [PERSON_NAME] …"
type textarea "Hello! We reviewed your return and the problem is that the shoes you returned d…"
type textarea "Sveiki! Mēs pārskatījām jūsu atgriezto preci, un problēma ir tā, [PERSON_NAME] …"
type textarea "Hello! We reviewed your return and the problem is that the shoes you returned d…"
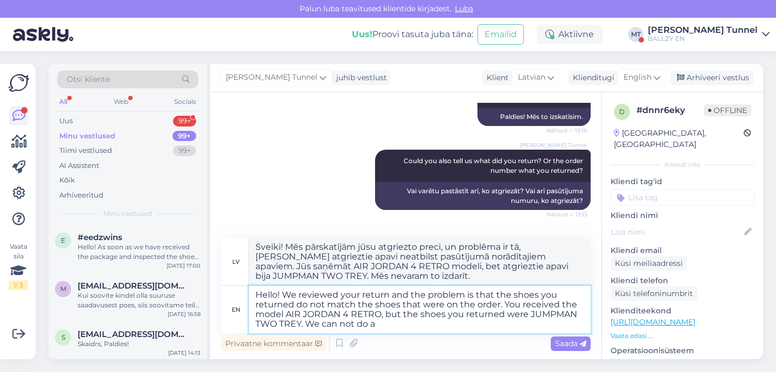
type textarea "Sveiki! Mēs pārskatījām jūsu atgriezto preci, un problēma ir tā, [PERSON_NAME] …"
type textarea "Hello! We reviewed your return and the problem is that the shoes you returned d…"
type textarea "Sveiki! Mēs pārskatījām jūsu atgriezto preci, un problēma ir tā, ka atgrieztās …"
type textarea "Hello! We reviewed your return and the problem is that the shoes you returned d…"
type textarea "Sveiki! Mēs izskatījām jūsu atgriezto preci, un problēma ir tā, ka atgrieztās k…"
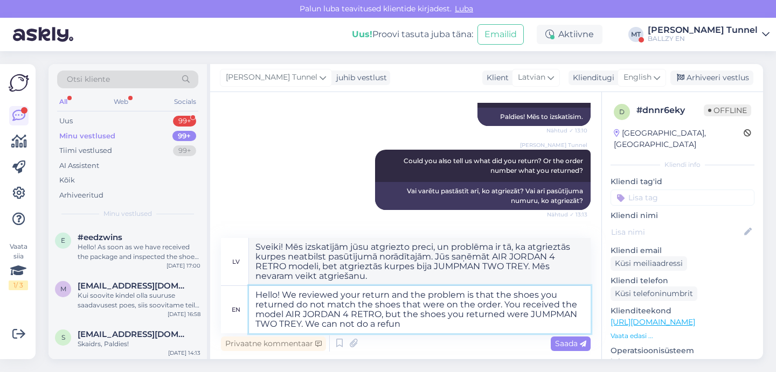
type textarea "Hello! We reviewed your return and the problem is that the shoes you returned d…"
type textarea "Sveiki! Mēs izskatījām jūsu atgriezto preci, un problēma ir tā, ka atgrieztie a…"
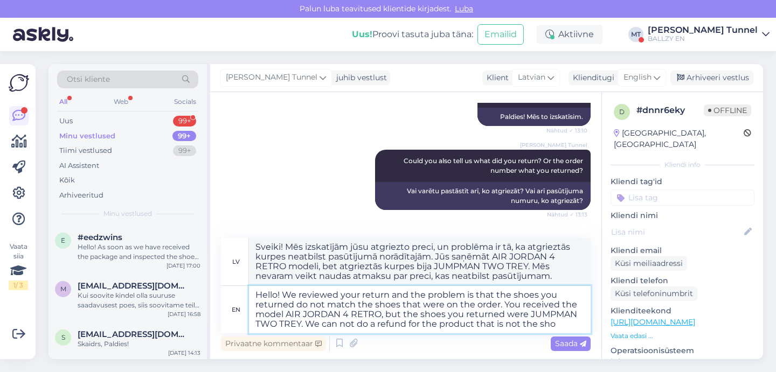
drag, startPoint x: 572, startPoint y: 325, endPoint x: 476, endPoint y: 327, distance: 96.0
click at [476, 327] on textarea "Hello! We reviewed your return and the problem is that the shoes you returned d…" at bounding box center [420, 309] width 342 height 47
drag, startPoint x: 519, startPoint y: 327, endPoint x: 306, endPoint y: 326, distance: 212.9
click at [306, 326] on textarea "Hello! We reviewed your return and the problem is that the shoes you returned d…" at bounding box center [420, 309] width 342 height 47
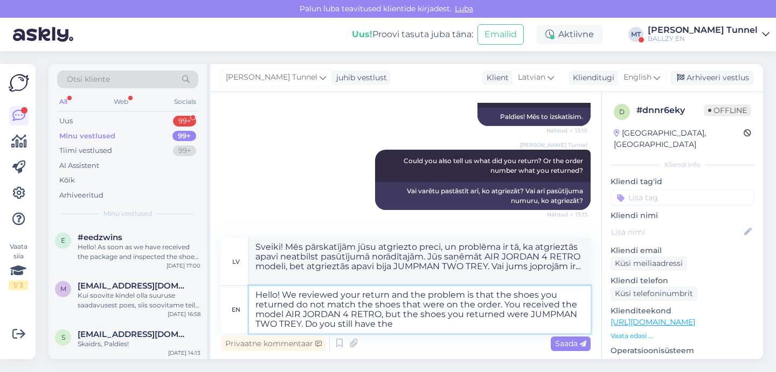
drag, startPoint x: 404, startPoint y: 325, endPoint x: 303, endPoint y: 326, distance: 100.8
click at [303, 326] on textarea "Hello! We reviewed your return and the problem is that the shoes you returned d…" at bounding box center [420, 309] width 342 height 47
click at [573, 347] on span "Saada" at bounding box center [570, 344] width 31 height 10
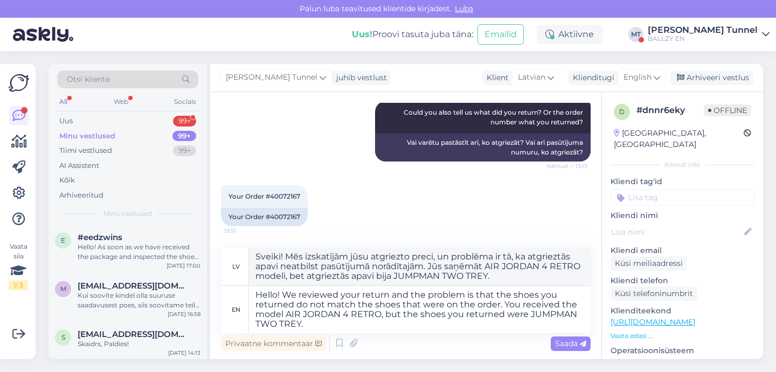
scroll to position [916, 0]
click at [526, 317] on textarea "Hello! We reviewed your return and the problem is that the shoes you returned d…" at bounding box center [420, 309] width 342 height 47
click at [299, 328] on textarea "Hello! We reviewed your return and the problem is that the shoes you returned d…" at bounding box center [420, 309] width 342 height 47
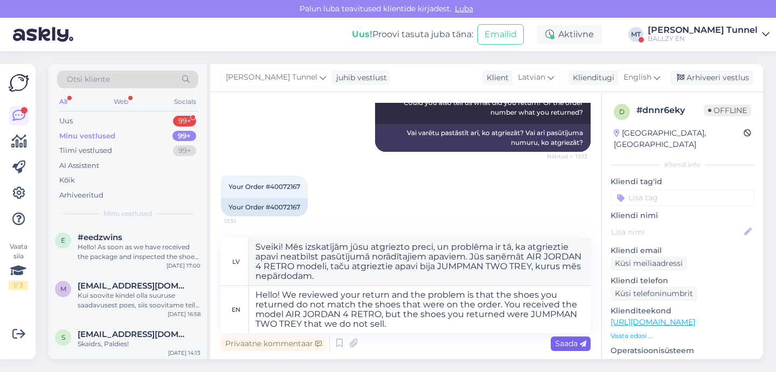
click at [566, 345] on span "Saada" at bounding box center [570, 344] width 31 height 10
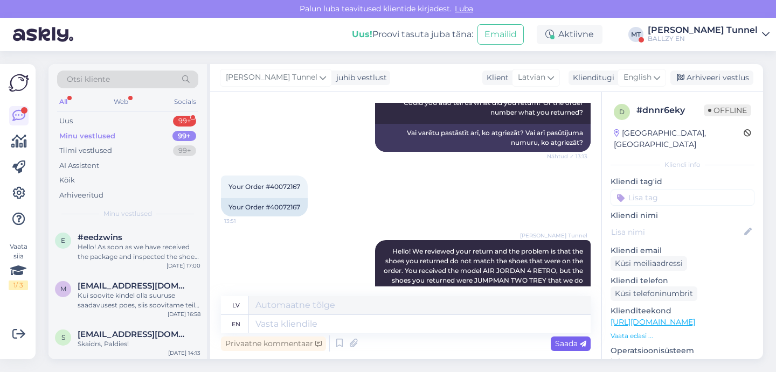
scroll to position [1010, 0]
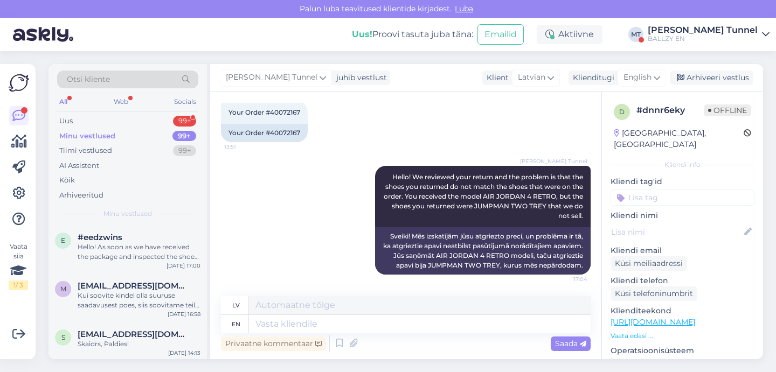
click at [745, 35] on div "BALLZY EN" at bounding box center [703, 38] width 110 height 9
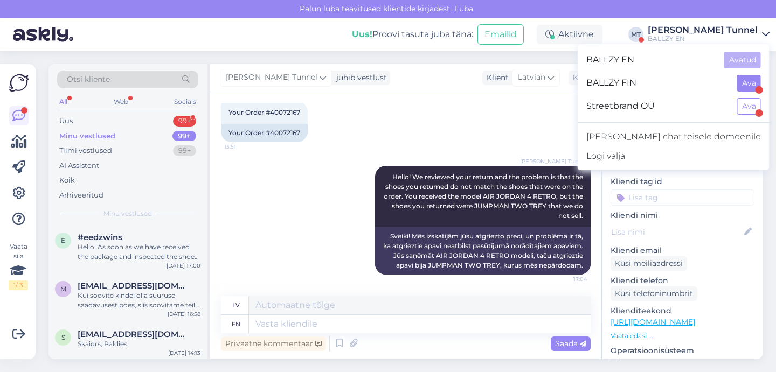
click at [742, 84] on button "Ava" at bounding box center [749, 83] width 24 height 17
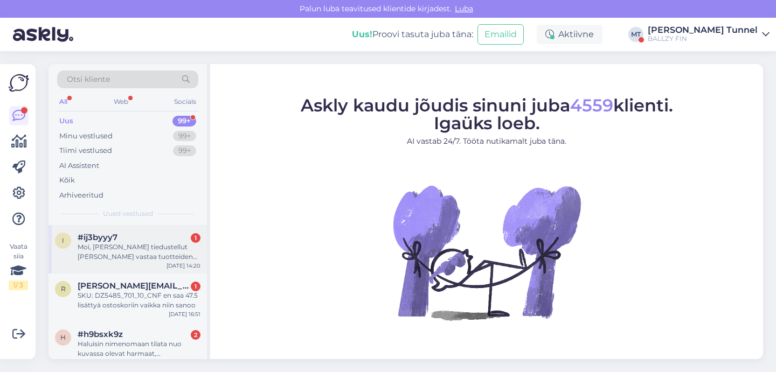
click at [162, 247] on div "Moi, [PERSON_NAME] tiedustellut [PERSON_NAME] vastaa tuotteiden hankinnoista?" at bounding box center [139, 252] width 123 height 19
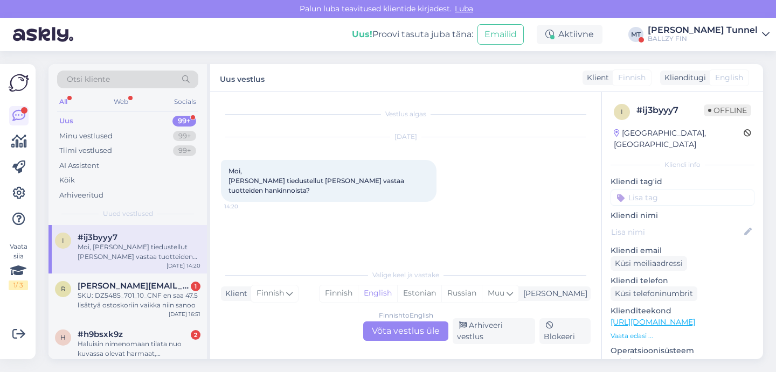
click at [405, 335] on div "Finnish to English Võta vestlus üle" at bounding box center [405, 331] width 85 height 19
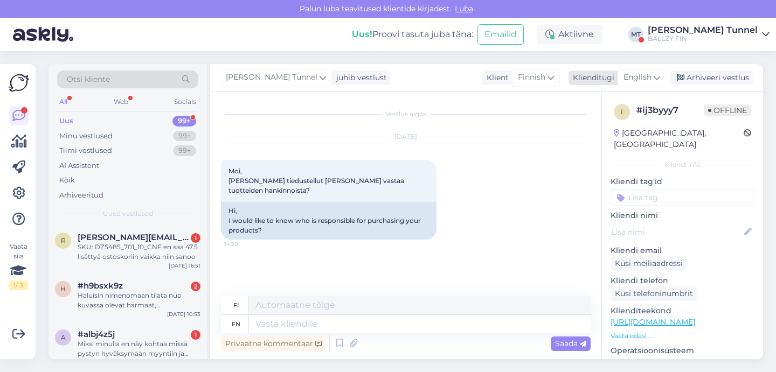
click at [651, 82] on span "English" at bounding box center [638, 78] width 28 height 12
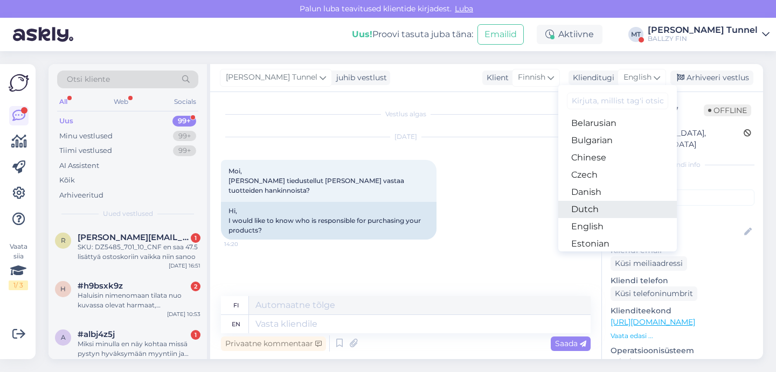
scroll to position [20, 0]
click at [623, 237] on link "Estonian" at bounding box center [617, 242] width 119 height 17
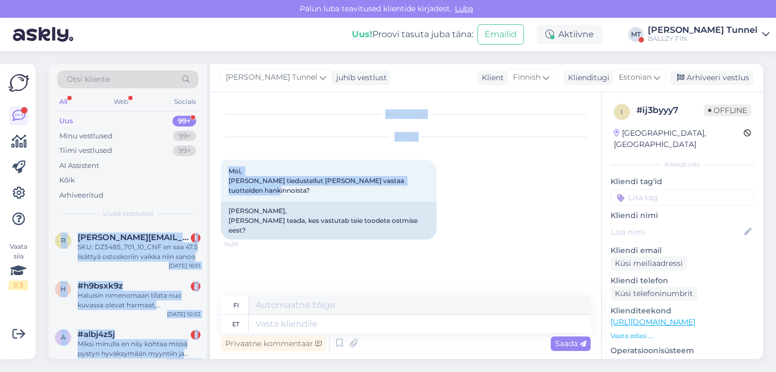
drag, startPoint x: 433, startPoint y: 181, endPoint x: 210, endPoint y: 170, distance: 223.4
click at [210, 170] on div "Otsi kliente All Web Socials Uus 99+ Minu vestlused 99+ Tiimi vestlused 99+ AI …" at bounding box center [406, 211] width 715 height 295
click at [531, 232] on div "[DATE] Moi, Olisin tiedustellut [PERSON_NAME] vastaa tuotteiden hankinnoista? 1…" at bounding box center [406, 189] width 370 height 126
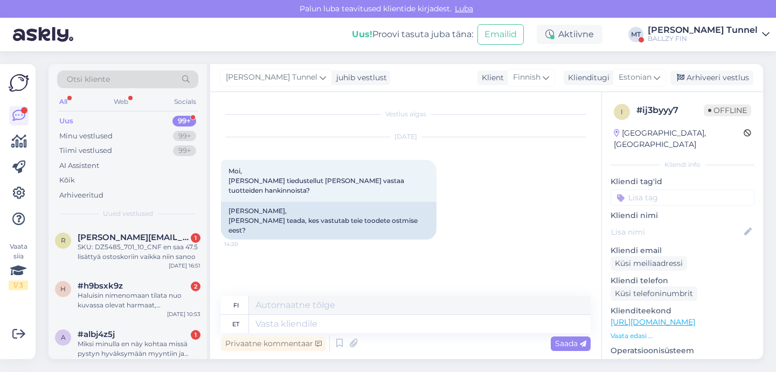
click at [730, 40] on div "BALLZY FIN" at bounding box center [703, 38] width 110 height 9
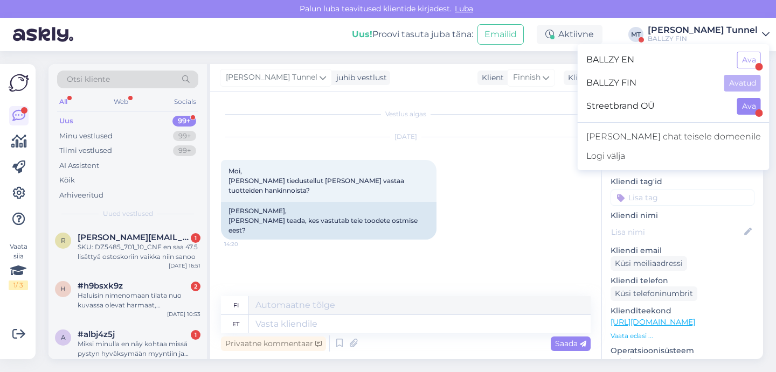
click at [748, 114] on button "Ava" at bounding box center [749, 106] width 24 height 17
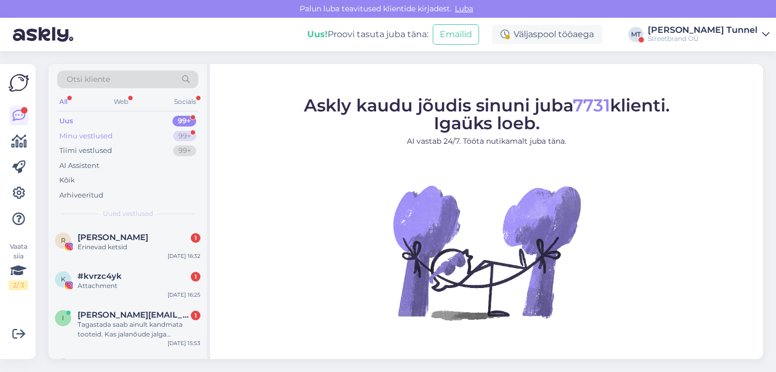
click at [188, 135] on div "99+" at bounding box center [184, 136] width 23 height 11
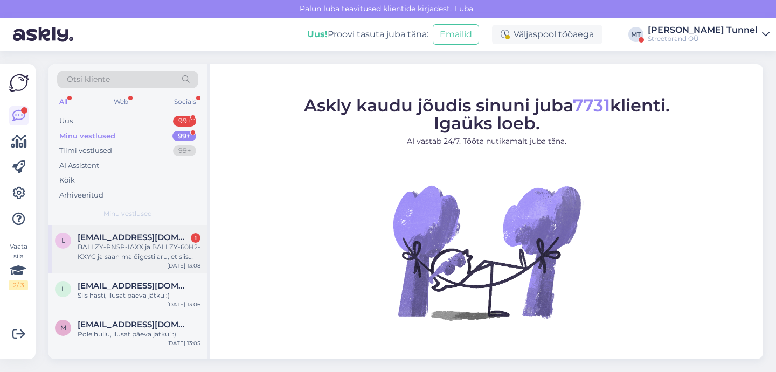
click at [178, 254] on div "BALLZY-PNSP-IAXX ja BALLZY-60H2-KXYC ja saan ma õigesti aru, et siis peaksid te…" at bounding box center [139, 252] width 123 height 19
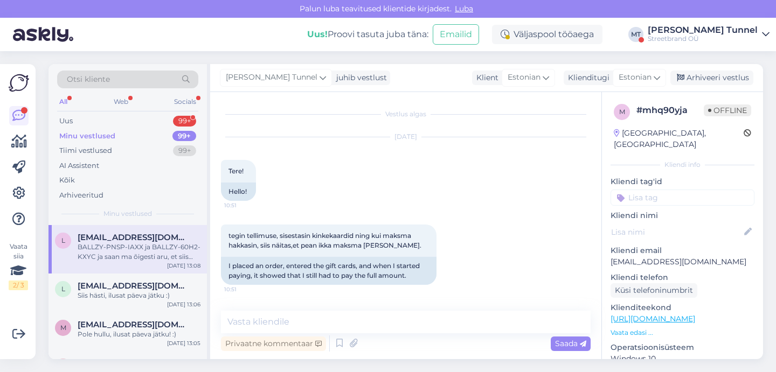
scroll to position [221, 0]
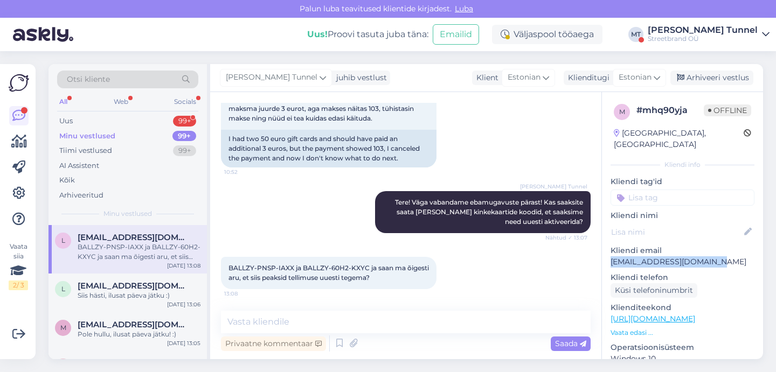
drag, startPoint x: 705, startPoint y: 252, endPoint x: 602, endPoint y: 251, distance: 102.9
click at [602, 251] on div "m # mhq90yja Offline [GEOGRAPHIC_DATA], [GEOGRAPHIC_DATA] Kliendi info Kliendi …" at bounding box center [682, 319] width 161 height 454
copy p "[EMAIL_ADDRESS][DOMAIN_NAME]"
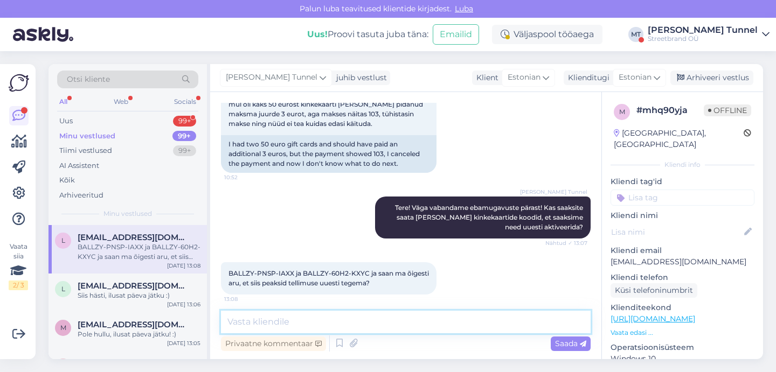
click at [363, 322] on textarea at bounding box center [406, 322] width 370 height 23
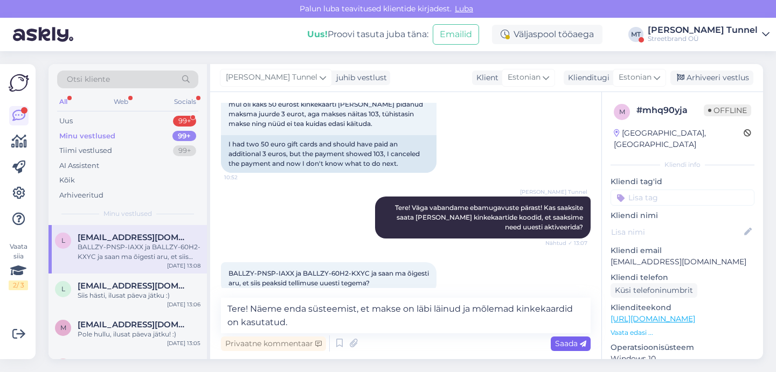
click at [576, 346] on span "Saada" at bounding box center [570, 344] width 31 height 10
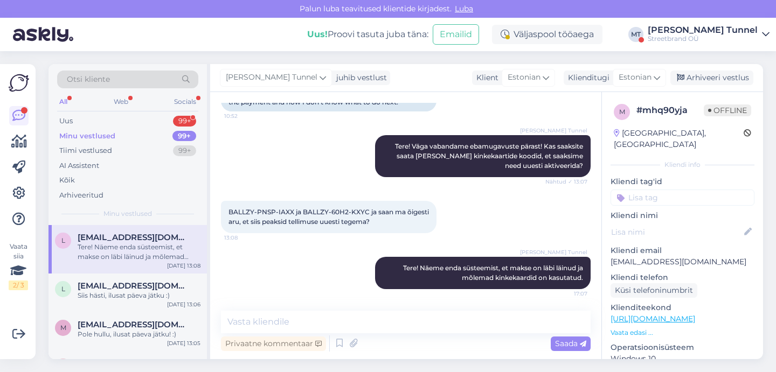
scroll to position [0, 0]
click at [127, 123] on div "Uus 99+" at bounding box center [127, 121] width 141 height 15
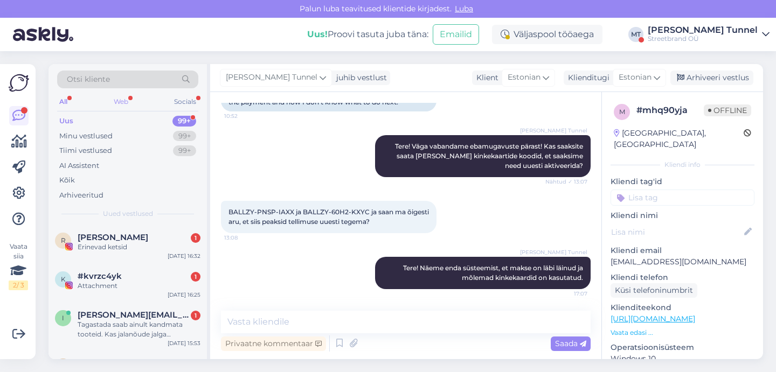
click at [122, 102] on div "Web" at bounding box center [121, 102] width 19 height 14
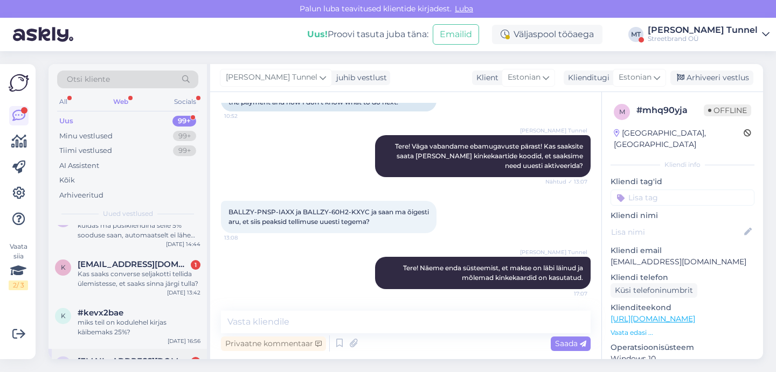
scroll to position [60, 0]
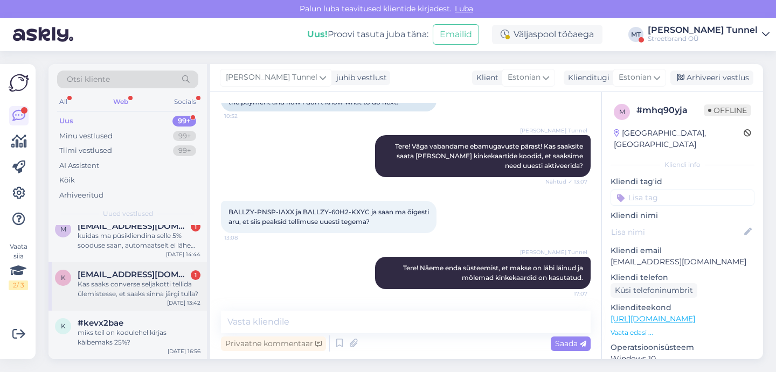
click at [154, 274] on span "[EMAIL_ADDRESS][DOMAIN_NAME]" at bounding box center [134, 275] width 112 height 10
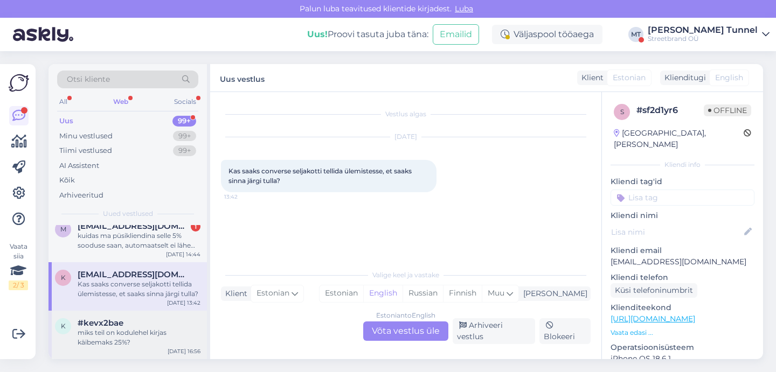
click at [143, 339] on div "miks teil on kodulehel kirjas käibemaks 25%?" at bounding box center [139, 337] width 123 height 19
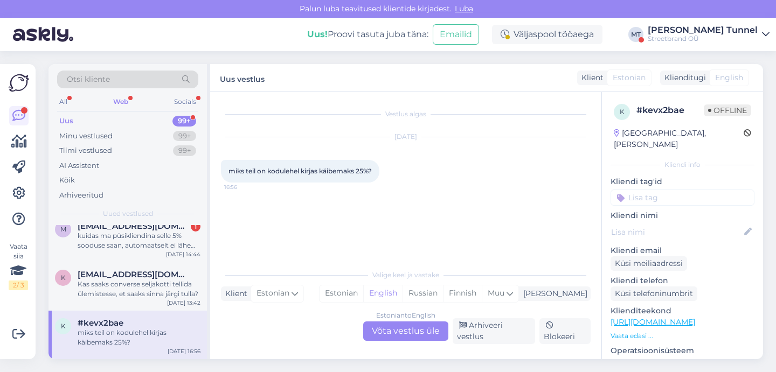
click at [431, 336] on div "Estonian to English Võta vestlus üle" at bounding box center [405, 331] width 85 height 19
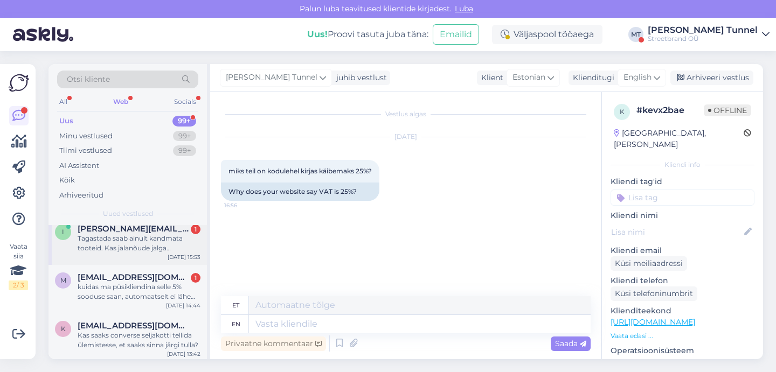
scroll to position [10, 0]
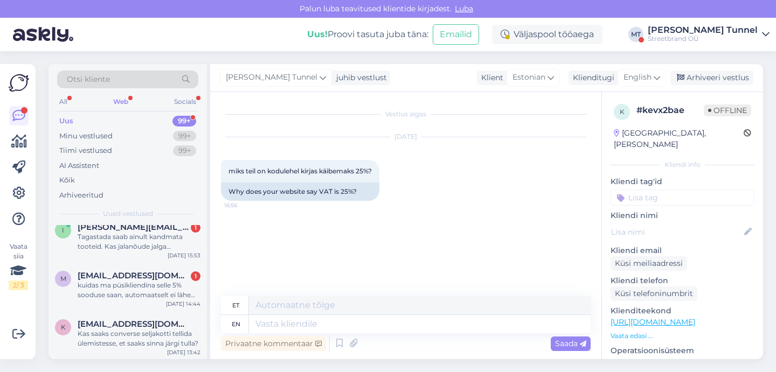
click at [123, 99] on div "Web" at bounding box center [120, 102] width 19 height 14
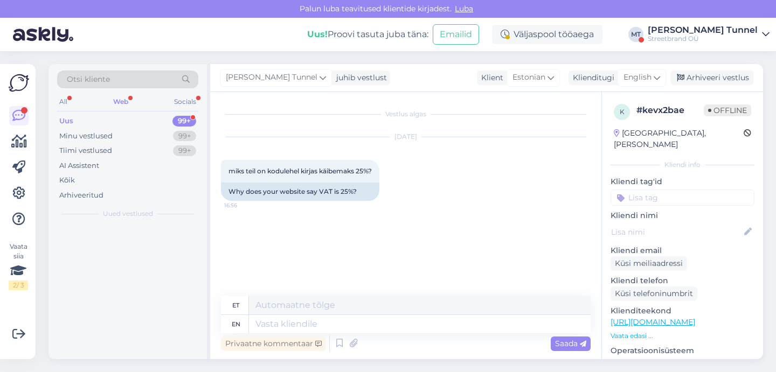
scroll to position [0, 0]
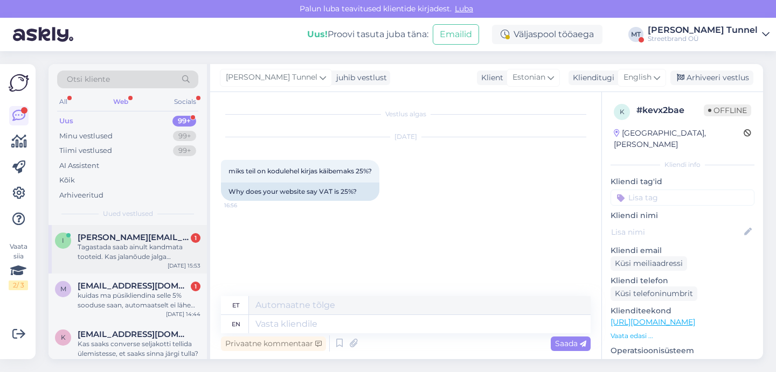
click at [132, 267] on div "i [PERSON_NAME][EMAIL_ADDRESS][DOMAIN_NAME] 1 Tagastada saab ainult kandmata to…" at bounding box center [128, 249] width 158 height 49
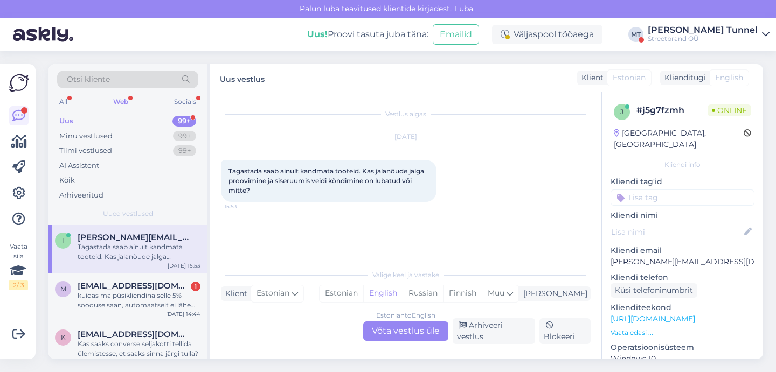
click at [395, 341] on div "Estonian to English Võta vestlus üle" at bounding box center [405, 331] width 85 height 19
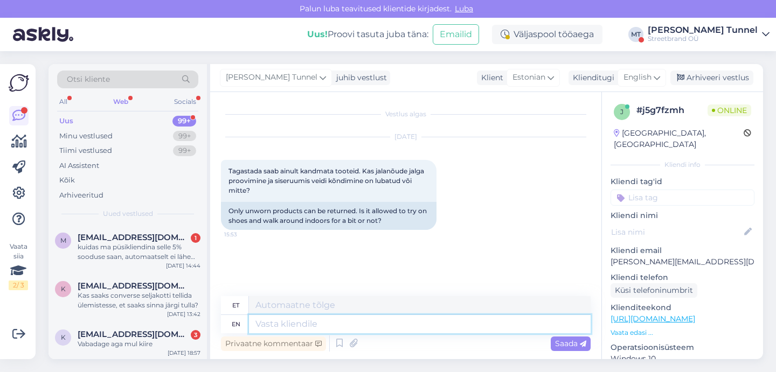
click at [378, 321] on textarea at bounding box center [420, 324] width 342 height 18
click at [656, 79] on icon at bounding box center [657, 78] width 6 height 12
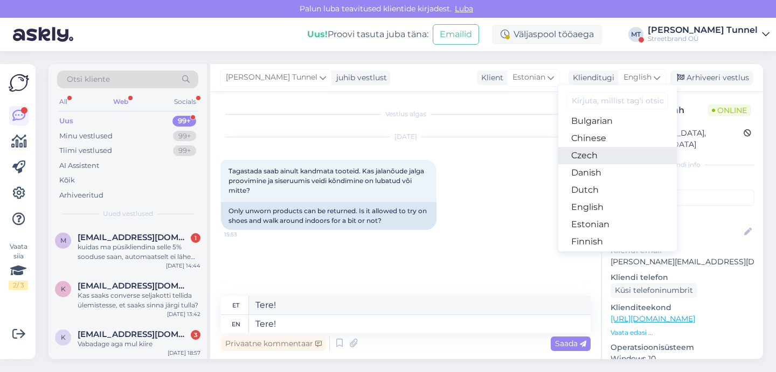
scroll to position [40, 0]
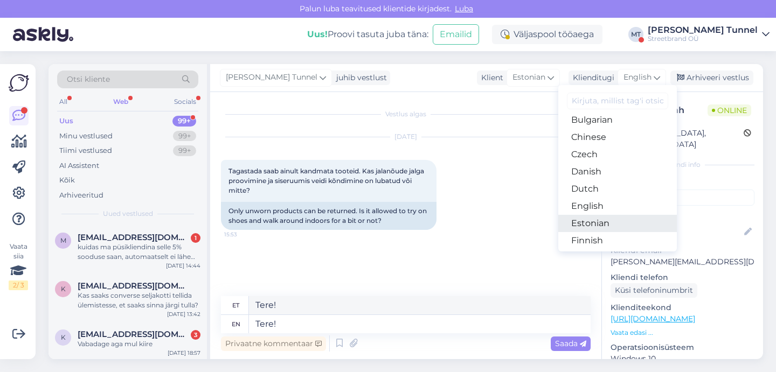
click at [613, 229] on link "Estonian" at bounding box center [617, 223] width 119 height 17
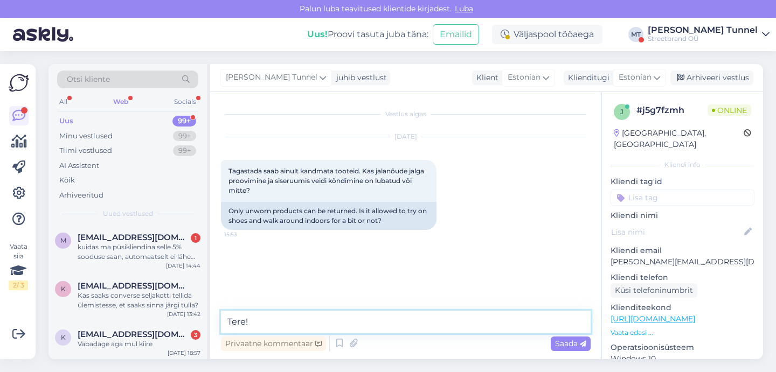
click at [322, 328] on textarea "Tere!" at bounding box center [406, 322] width 370 height 23
drag, startPoint x: 285, startPoint y: 322, endPoint x: 251, endPoint y: 324, distance: 34.0
click at [251, 324] on textarea "Tere! Toodete tagastamine epoest ostetud toodete" at bounding box center [406, 322] width 370 height 23
click at [450, 320] on textarea "Tere! Kauba tagastamine epoest ostetud toodete" at bounding box center [406, 322] width 370 height 23
click at [334, 324] on textarea "Tere! Kauba tagastamine epoest ostetud toode" at bounding box center [406, 322] width 370 height 23
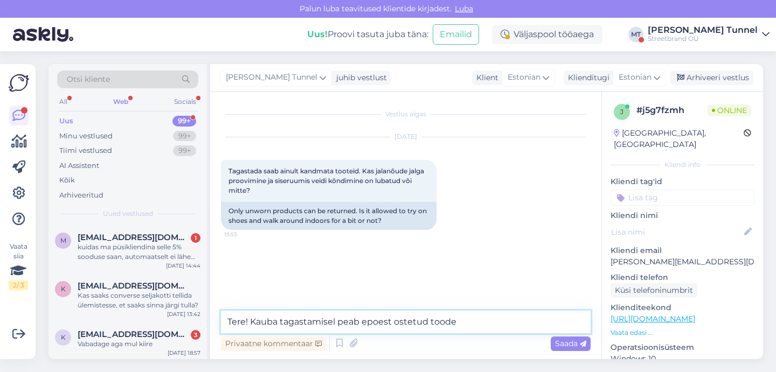
click at [480, 320] on textarea "Tere! Kauba tagastamisel peab epoest ostetud toode" at bounding box center [406, 322] width 370 height 23
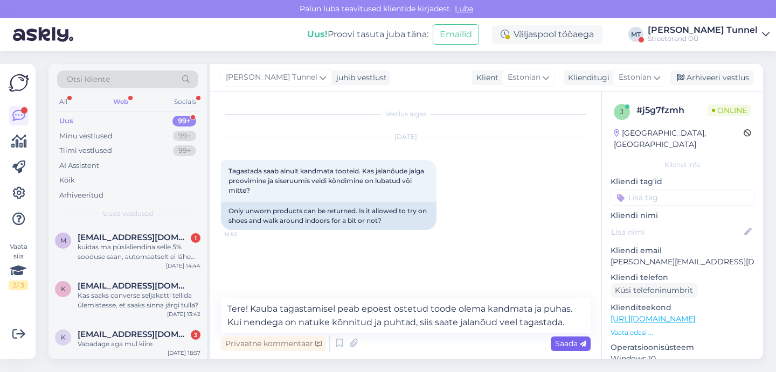
click at [563, 344] on span "Saada" at bounding box center [570, 344] width 31 height 10
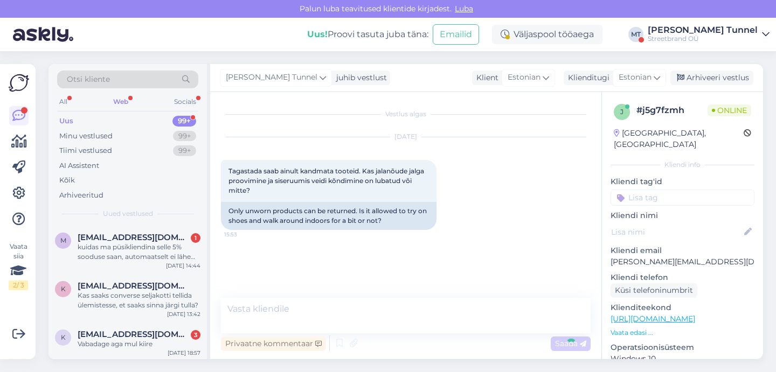
scroll to position [6, 0]
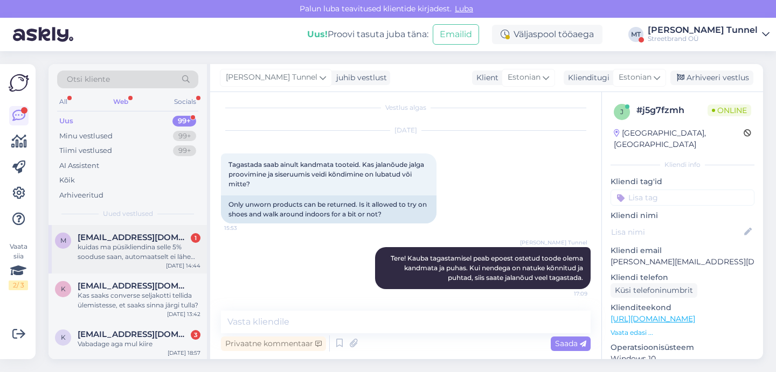
click at [161, 253] on div "kuidas ma püsikliendina selle 5% sooduse saan, automaatselt ei lähe korvis maha?" at bounding box center [139, 252] width 123 height 19
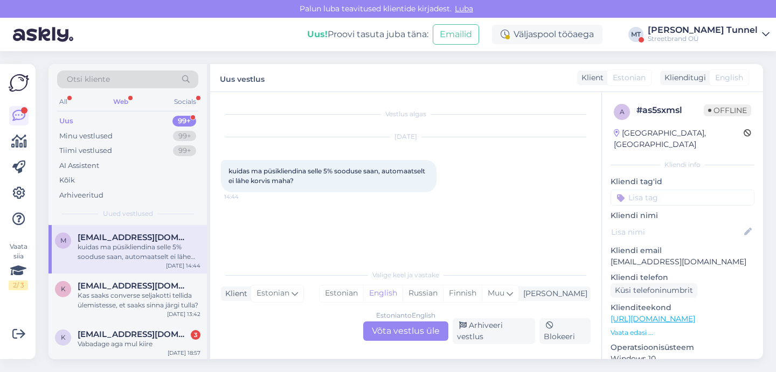
scroll to position [0, 0]
click at [381, 339] on div "Estonian to English Võta vestlus üle" at bounding box center [405, 331] width 85 height 19
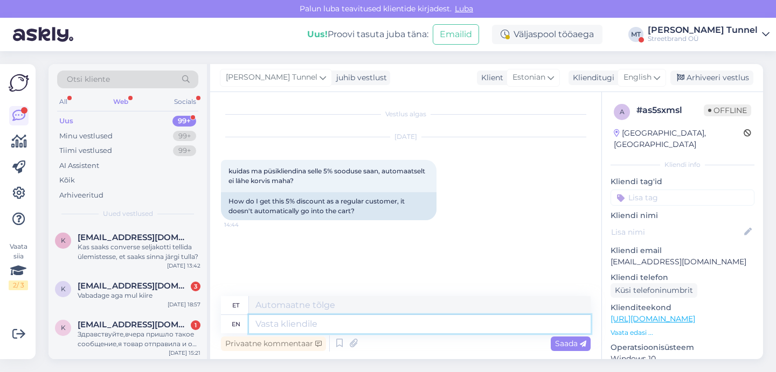
click at [381, 326] on textarea at bounding box center [420, 324] width 342 height 18
click at [649, 82] on span "English" at bounding box center [638, 78] width 28 height 12
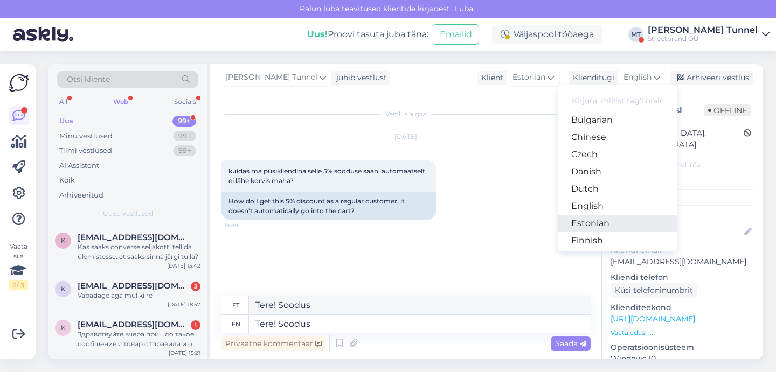
click at [607, 229] on link "Estonian" at bounding box center [617, 223] width 119 height 17
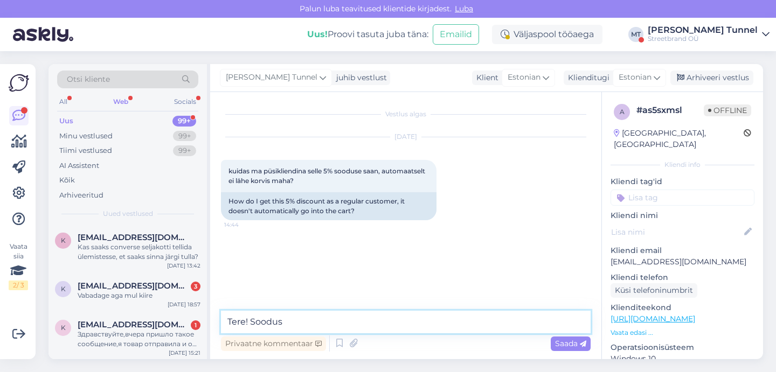
click at [352, 326] on textarea "Tere! Soodus" at bounding box center [406, 322] width 370 height 23
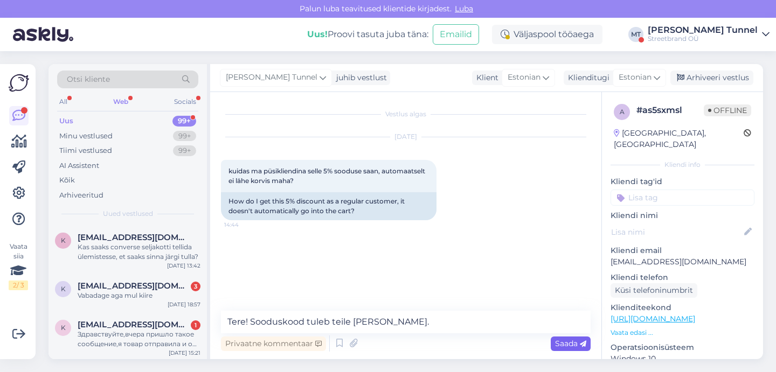
click at [566, 342] on span "Saada" at bounding box center [570, 344] width 31 height 10
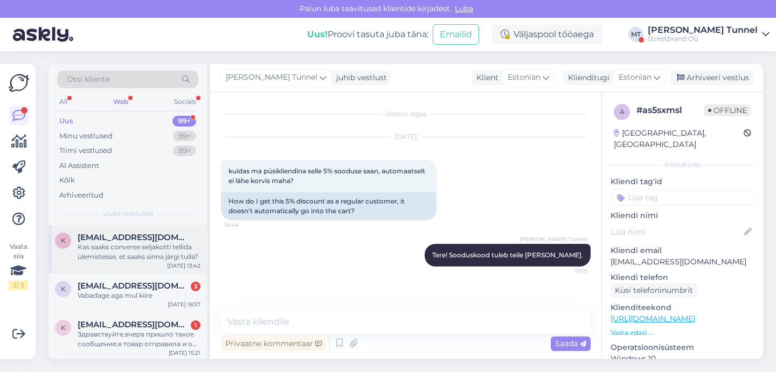
click at [185, 259] on div "Kas saaks converse seljakotti tellida ülemistesse, et saaks sinna järgi tulla?" at bounding box center [139, 252] width 123 height 19
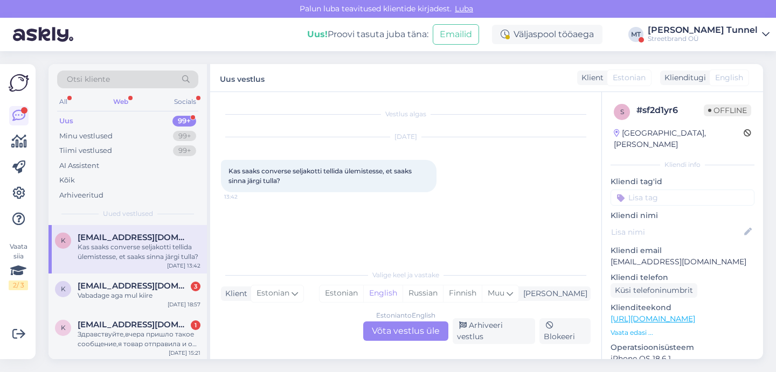
click at [421, 337] on div "Estonian to English Võta vestlus üle" at bounding box center [405, 331] width 85 height 19
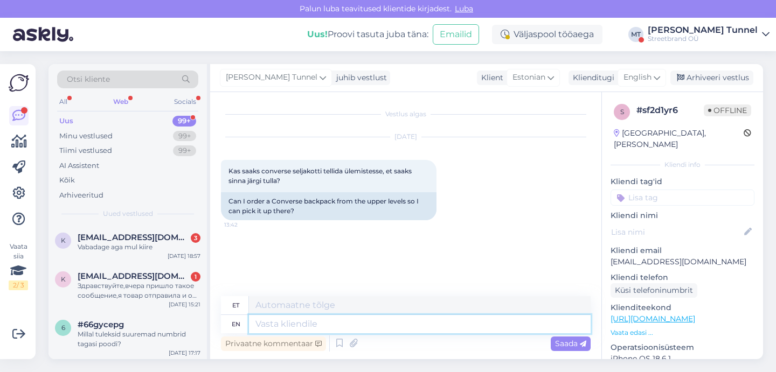
click at [397, 329] on textarea at bounding box center [420, 324] width 342 height 18
click at [641, 81] on span "English" at bounding box center [638, 78] width 28 height 12
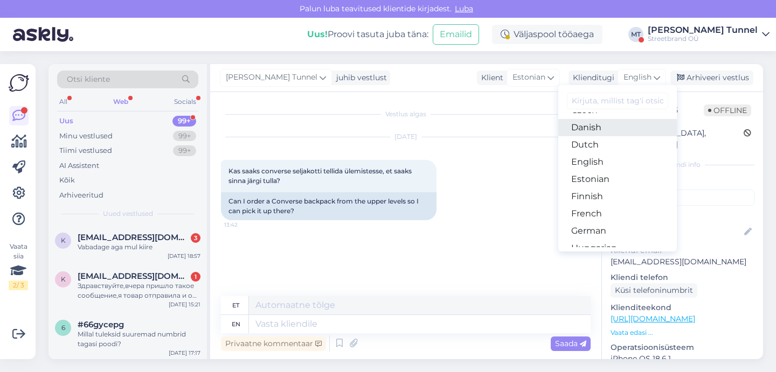
scroll to position [86, 0]
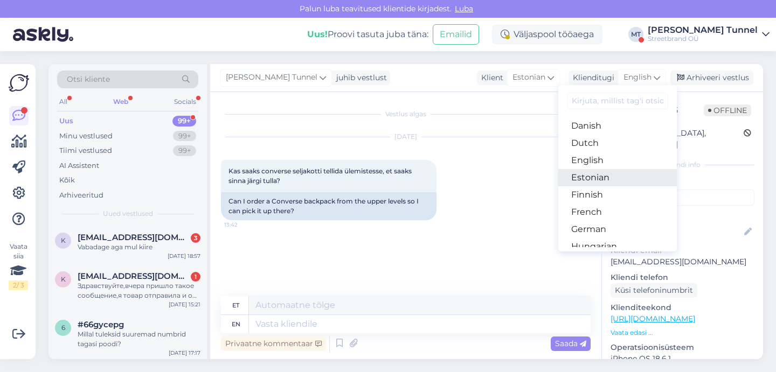
click at [616, 178] on link "Estonian" at bounding box center [617, 177] width 119 height 17
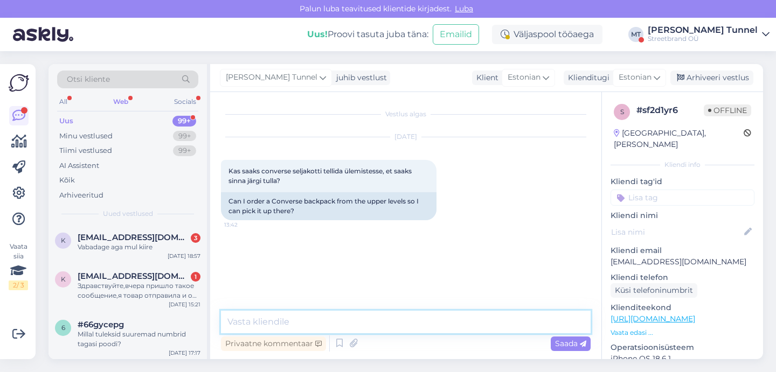
click at [360, 318] on textarea at bounding box center [406, 322] width 370 height 23
click at [289, 322] on textarea "Tere! Kahjuks [PERSON_NAME] tellida ei saa" at bounding box center [406, 322] width 370 height 23
click at [432, 325] on textarea "Tere! Kahjuks toodet poodi tellida ei saa" at bounding box center [406, 322] width 370 height 23
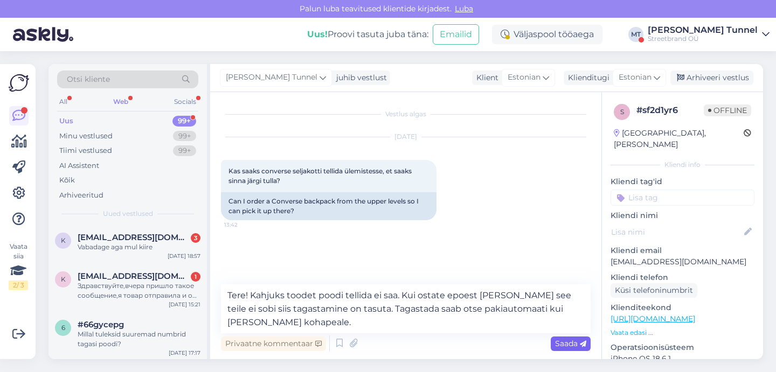
click at [580, 344] on icon at bounding box center [583, 344] width 6 height 6
click at [454, 321] on textarea "Tere! Kahjuks toodet poodi tellida ei saa. Kui ostate epoest [PERSON_NAME] see …" at bounding box center [406, 309] width 370 height 49
click at [556, 345] on span "Saada" at bounding box center [570, 344] width 31 height 10
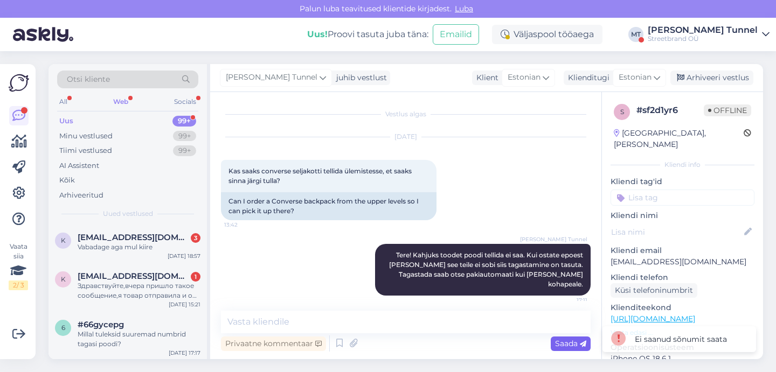
scroll to position [0, 0]
